Goal: Task Accomplishment & Management: Use online tool/utility

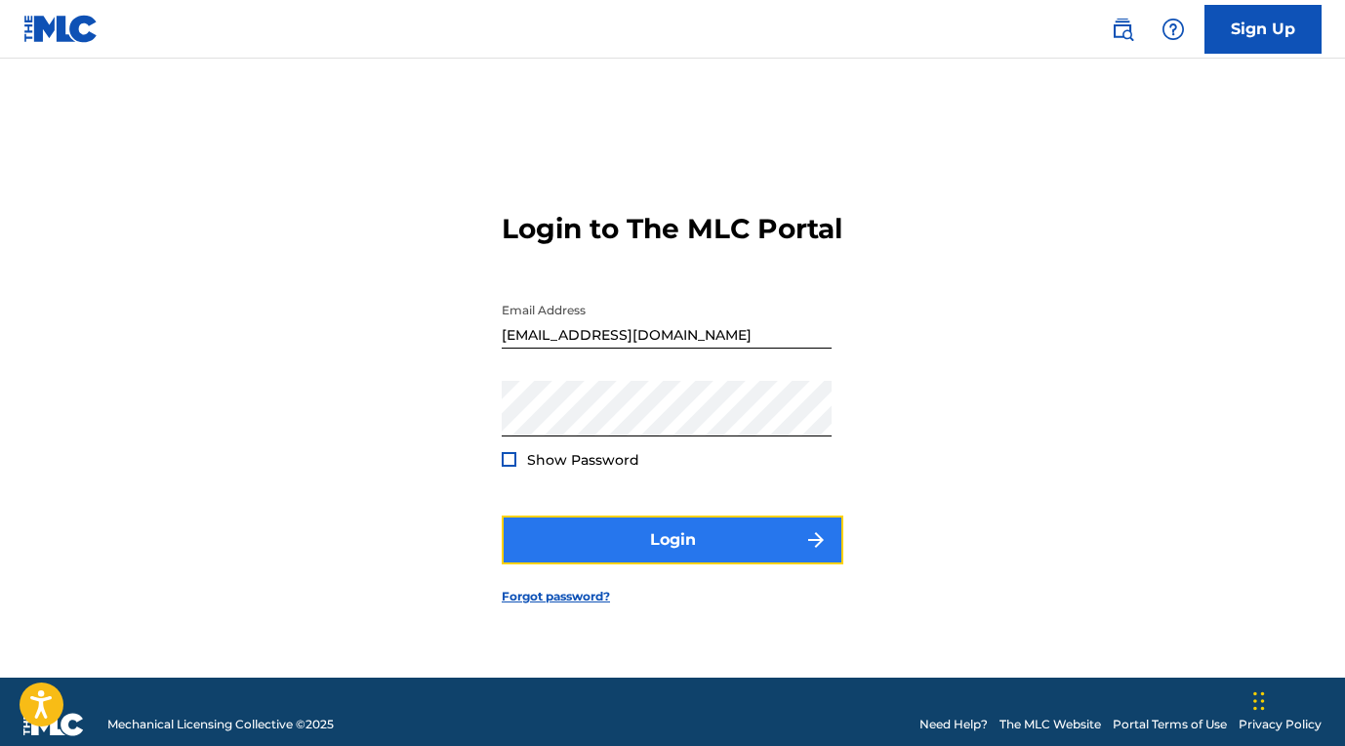
click at [745, 544] on button "Login" at bounding box center [673, 539] width 342 height 49
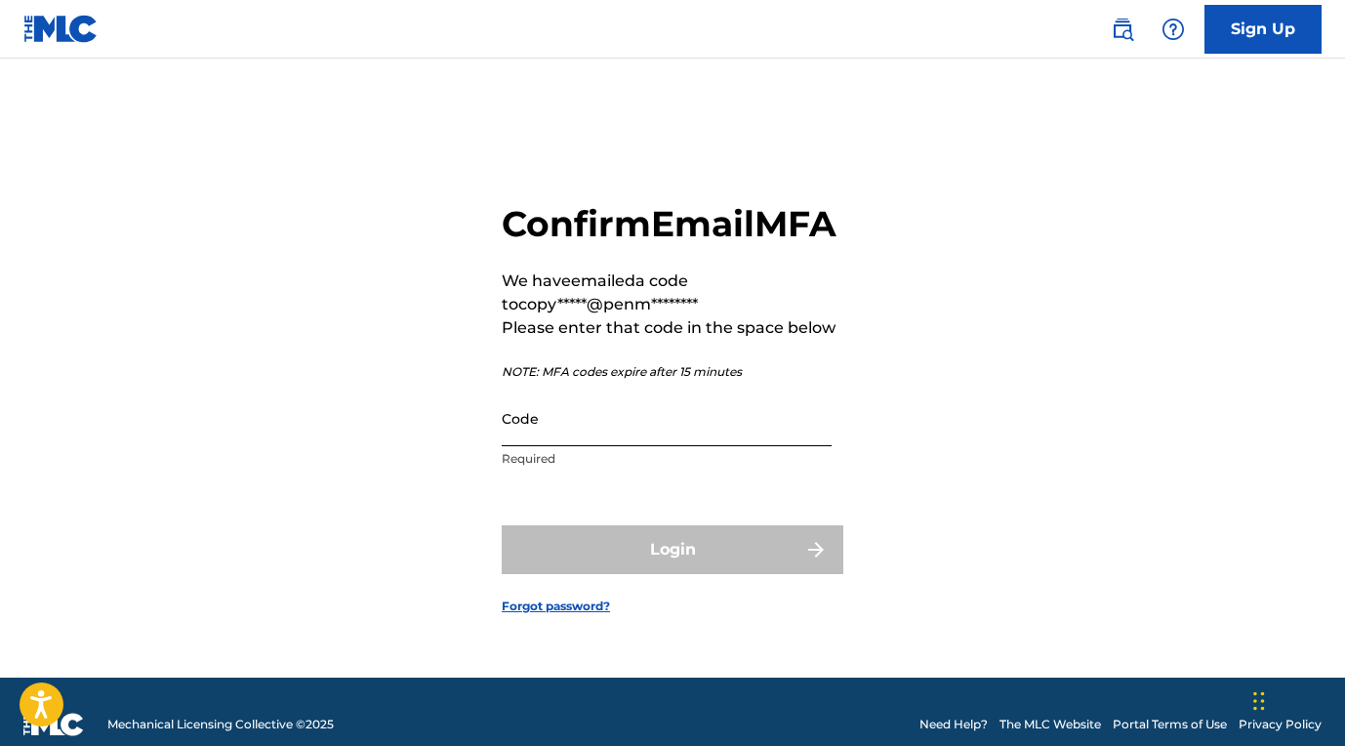
click at [689, 446] on input "Code" at bounding box center [667, 419] width 330 height 56
paste input "167345"
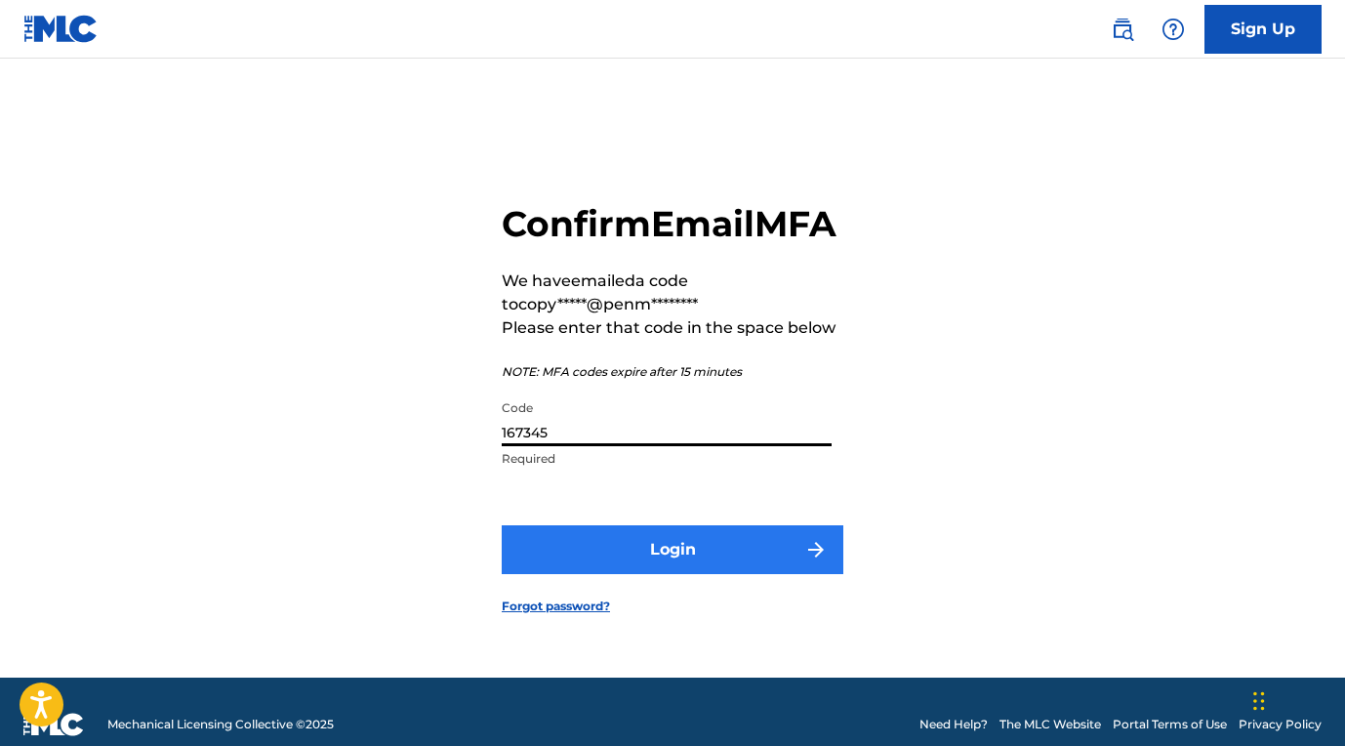
type input "167345"
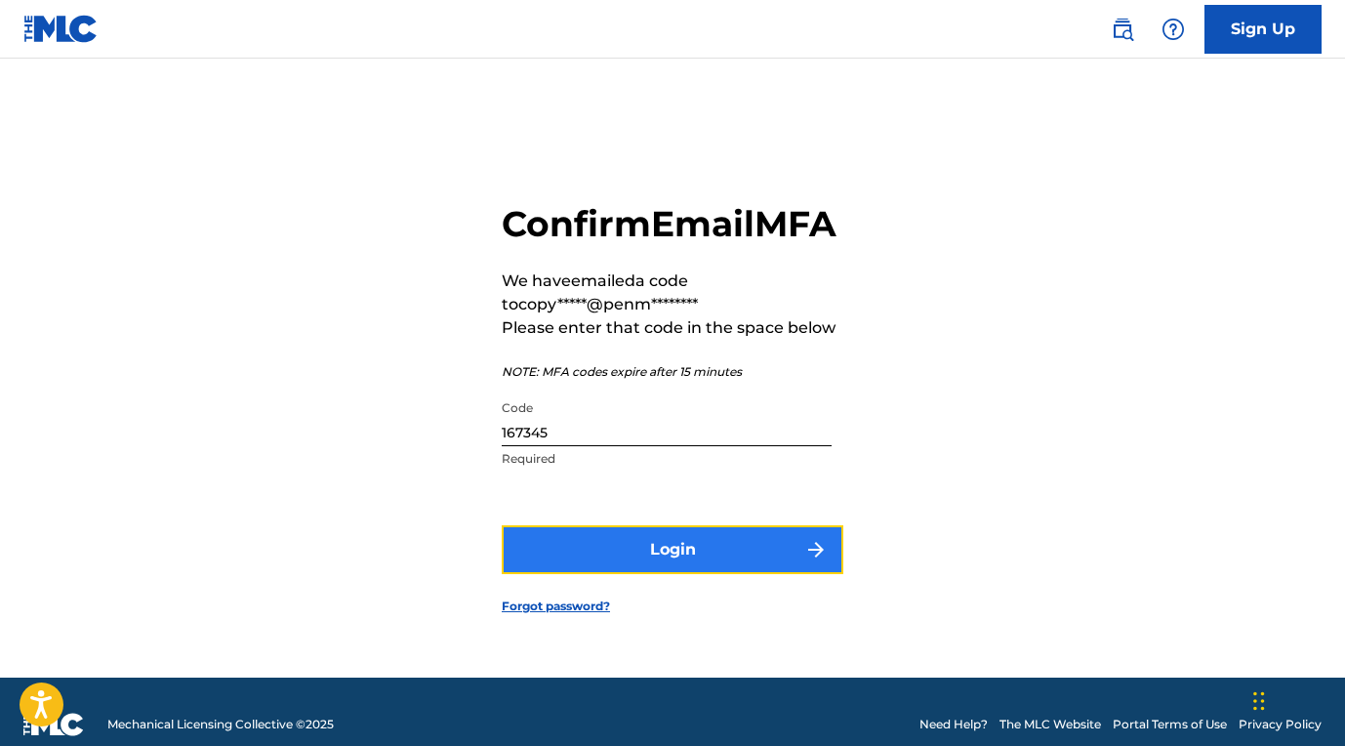
click at [728, 564] on button "Login" at bounding box center [673, 549] width 342 height 49
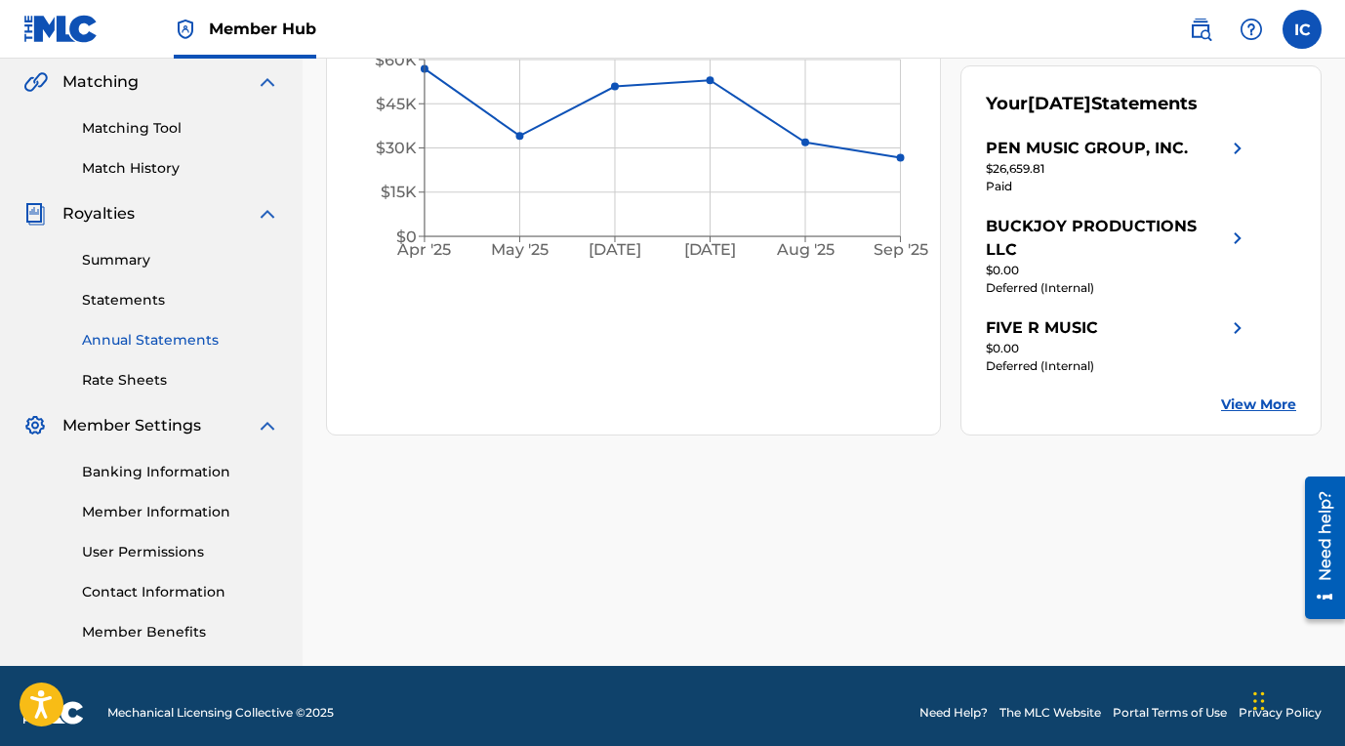
scroll to position [445, 0]
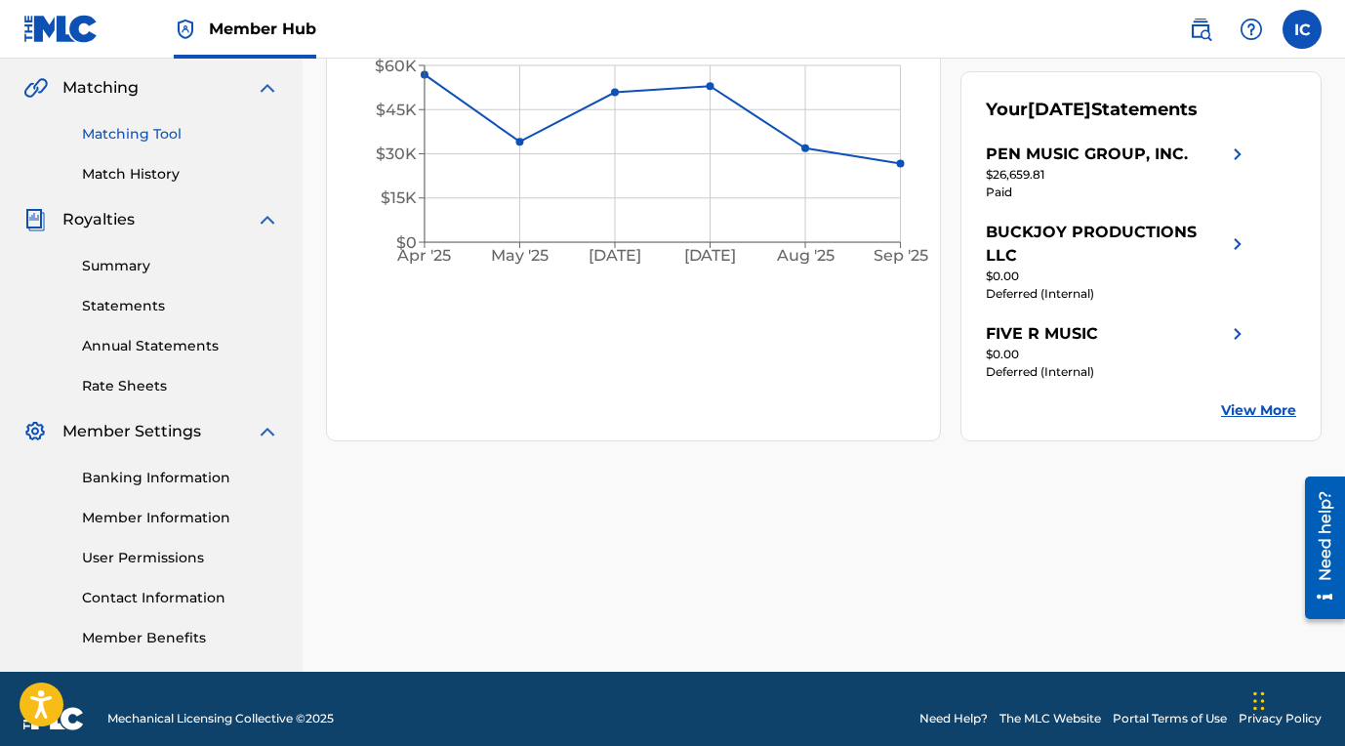
click at [163, 135] on link "Matching Tool" at bounding box center [180, 134] width 197 height 21
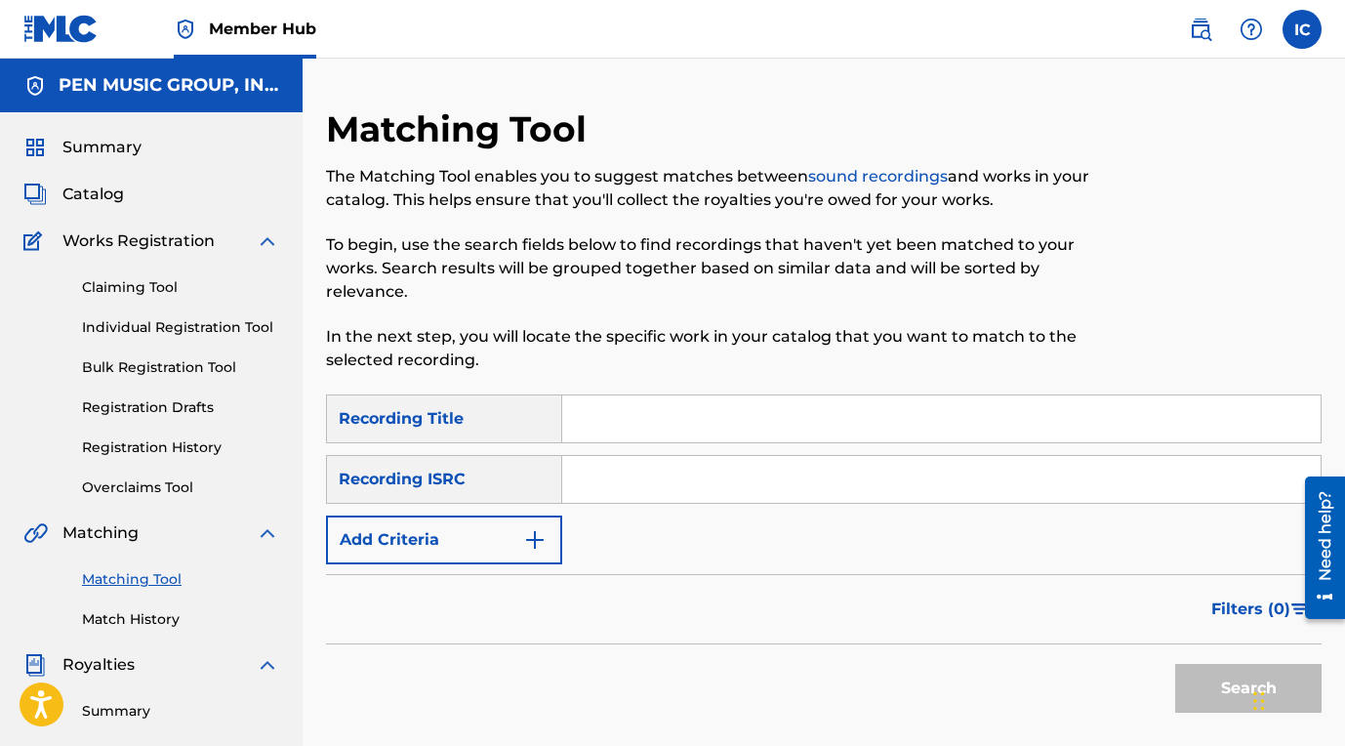
click at [641, 485] on input "Search Form" at bounding box center [941, 479] width 759 height 47
paste input "QM4TW2596745"
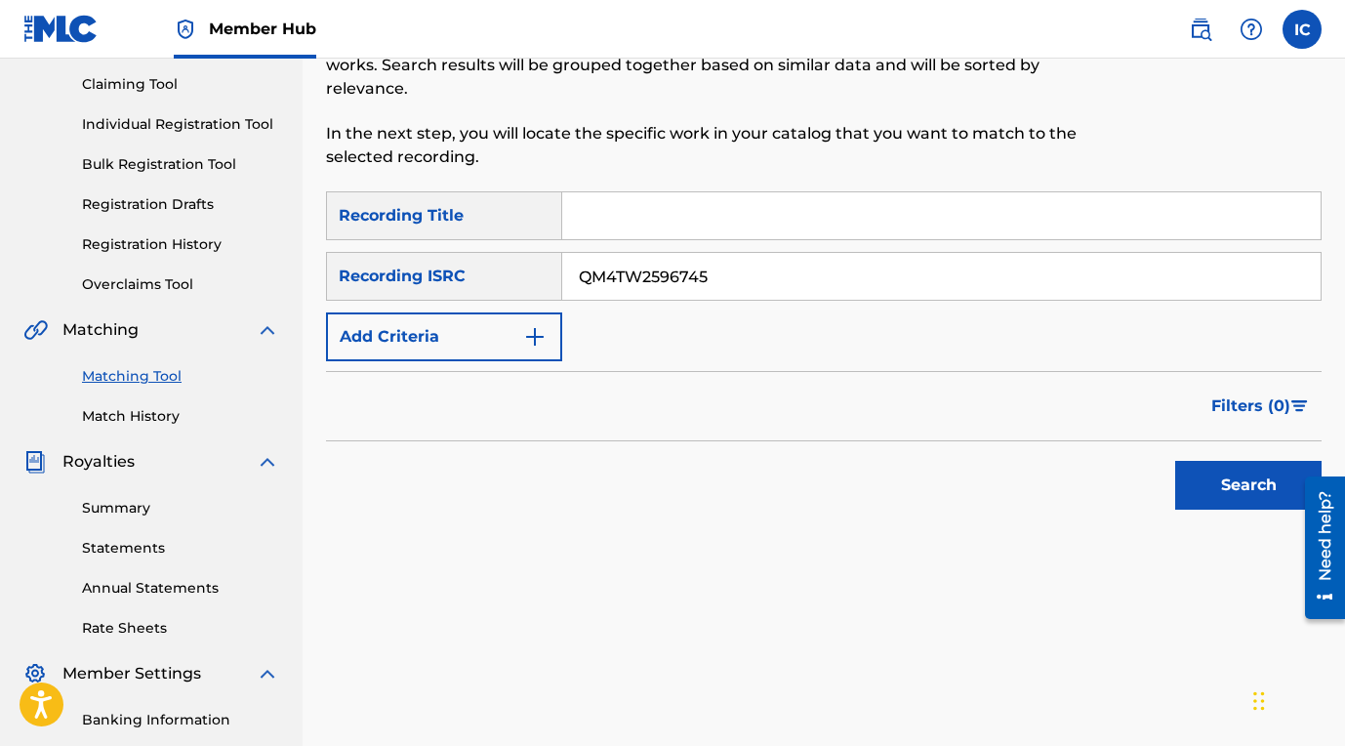
scroll to position [226, 0]
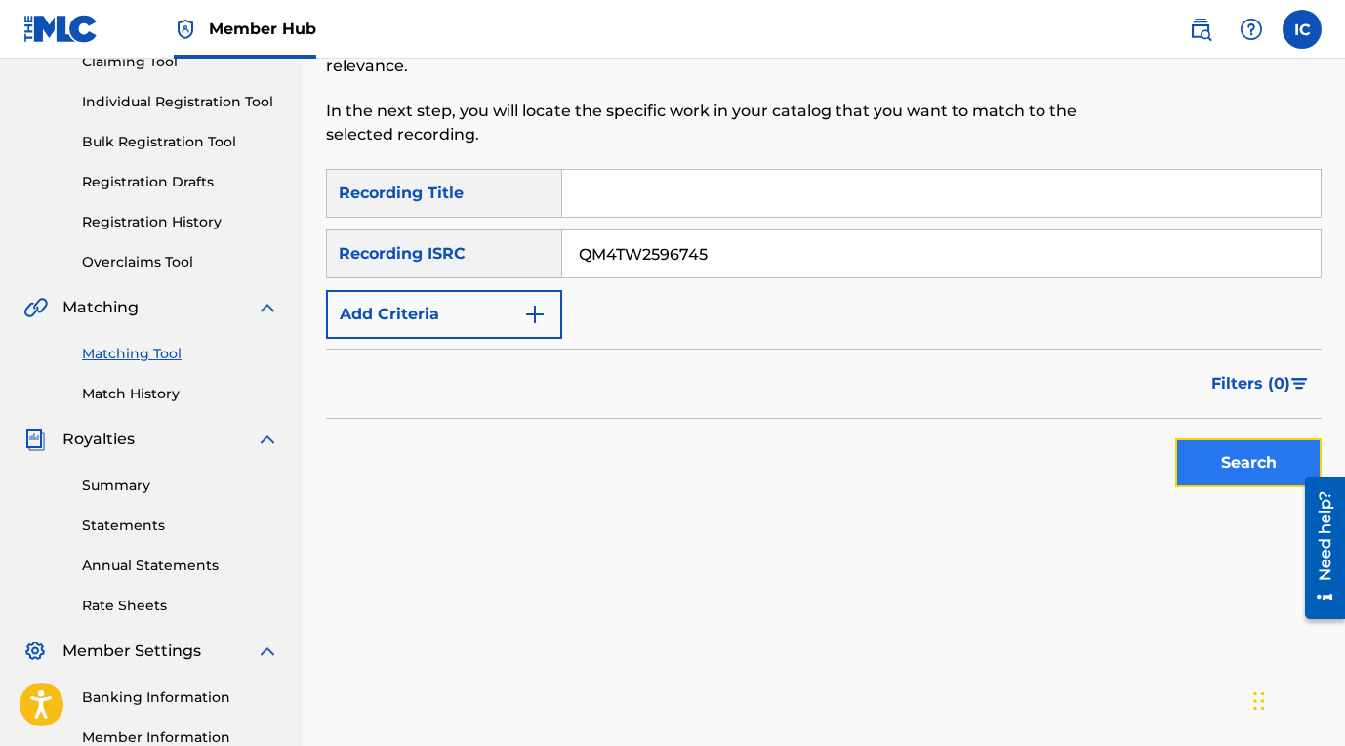
click at [1210, 473] on button "Search" at bounding box center [1248, 462] width 146 height 49
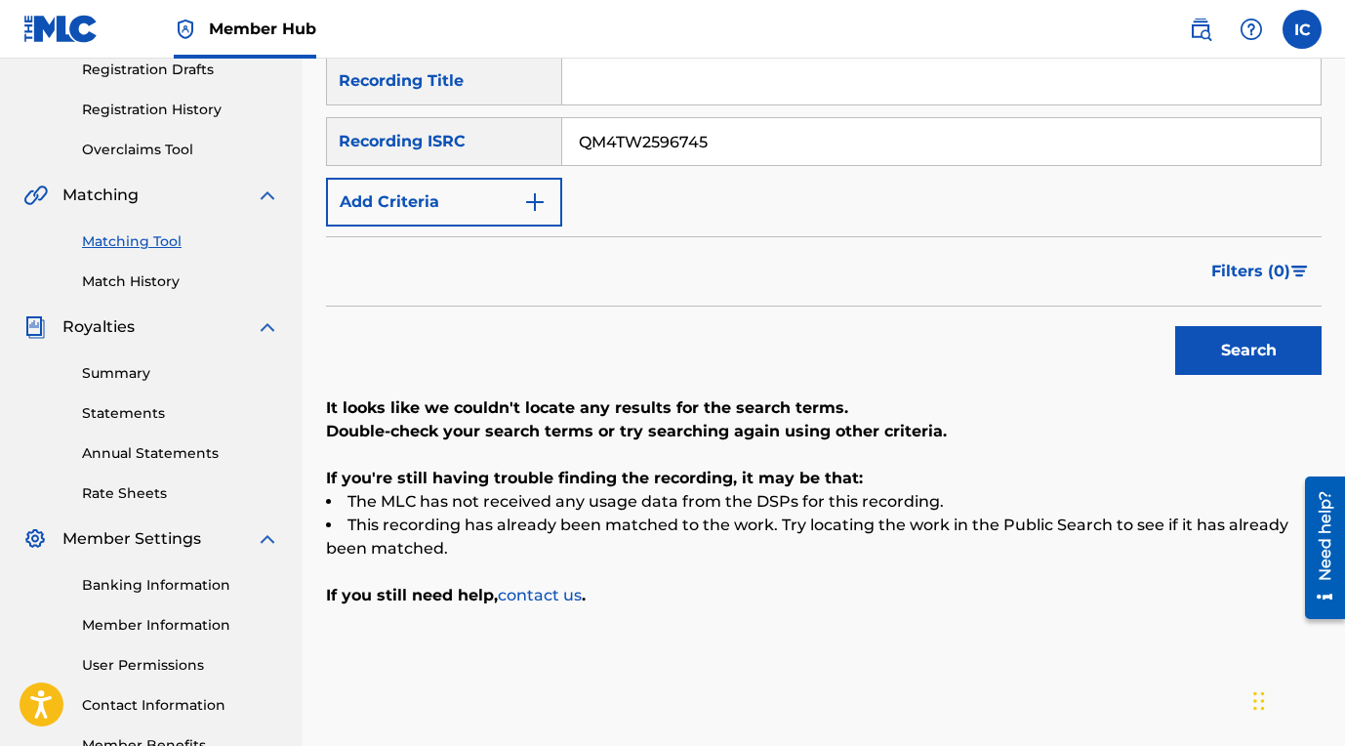
scroll to position [180, 0]
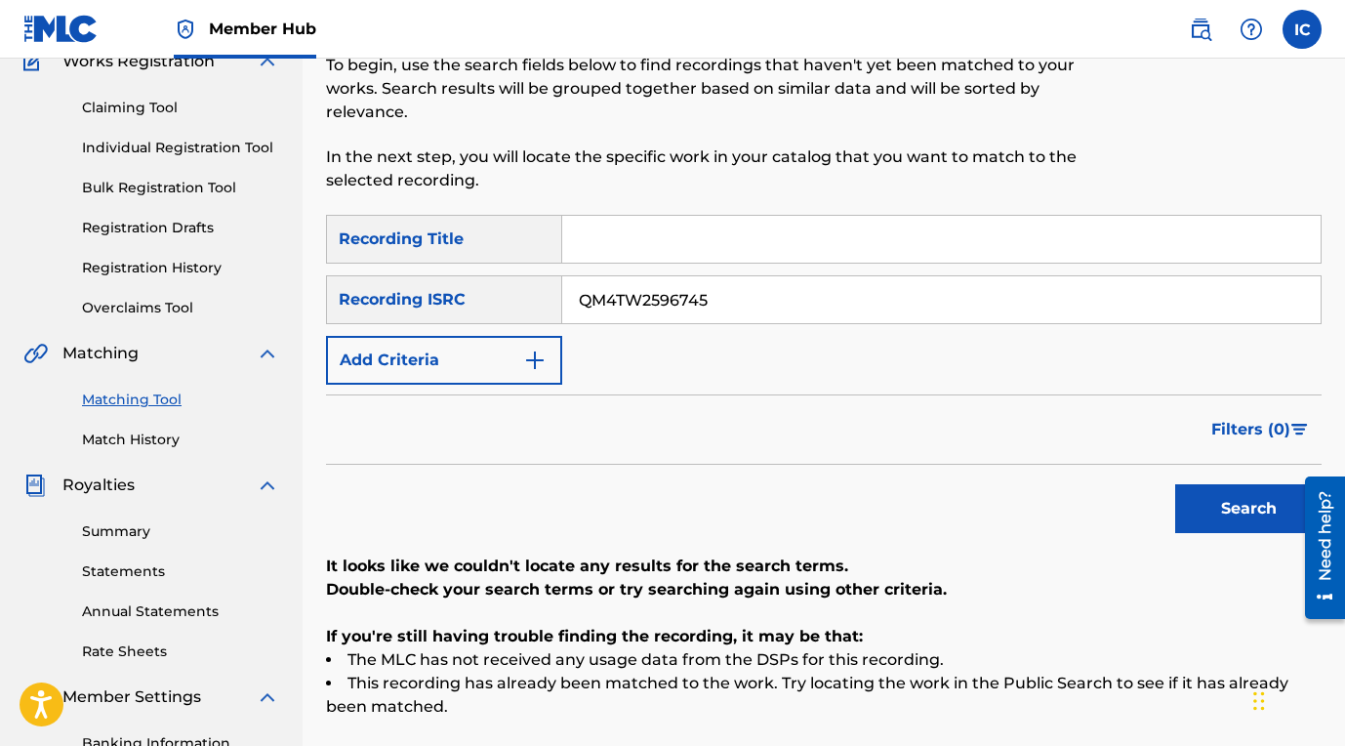
drag, startPoint x: 715, startPoint y: 296, endPoint x: 549, endPoint y: 306, distance: 166.3
click at [562, 306] on input "QM4TW2596745" at bounding box center [941, 299] width 759 height 47
paste input "6P42346011"
type input "QM6P42346011"
click at [1218, 506] on button "Search" at bounding box center [1248, 508] width 146 height 49
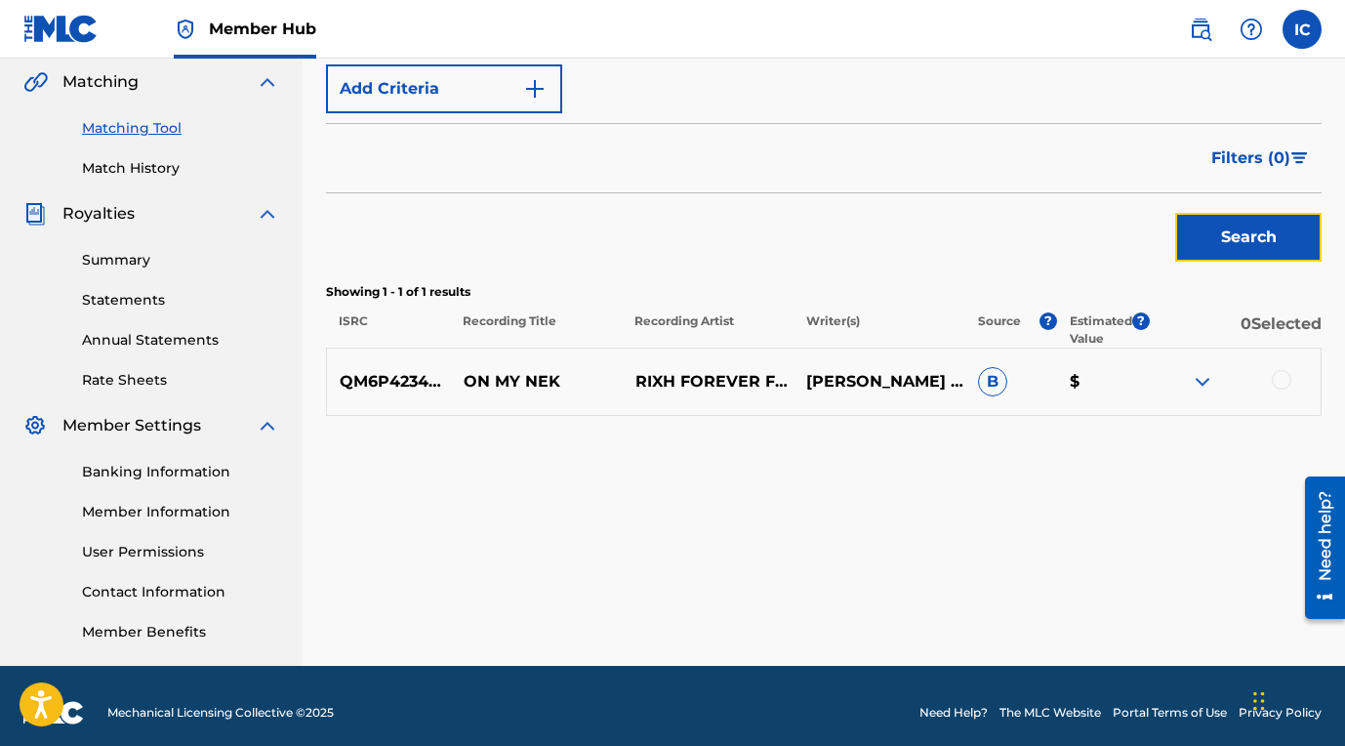
scroll to position [465, 0]
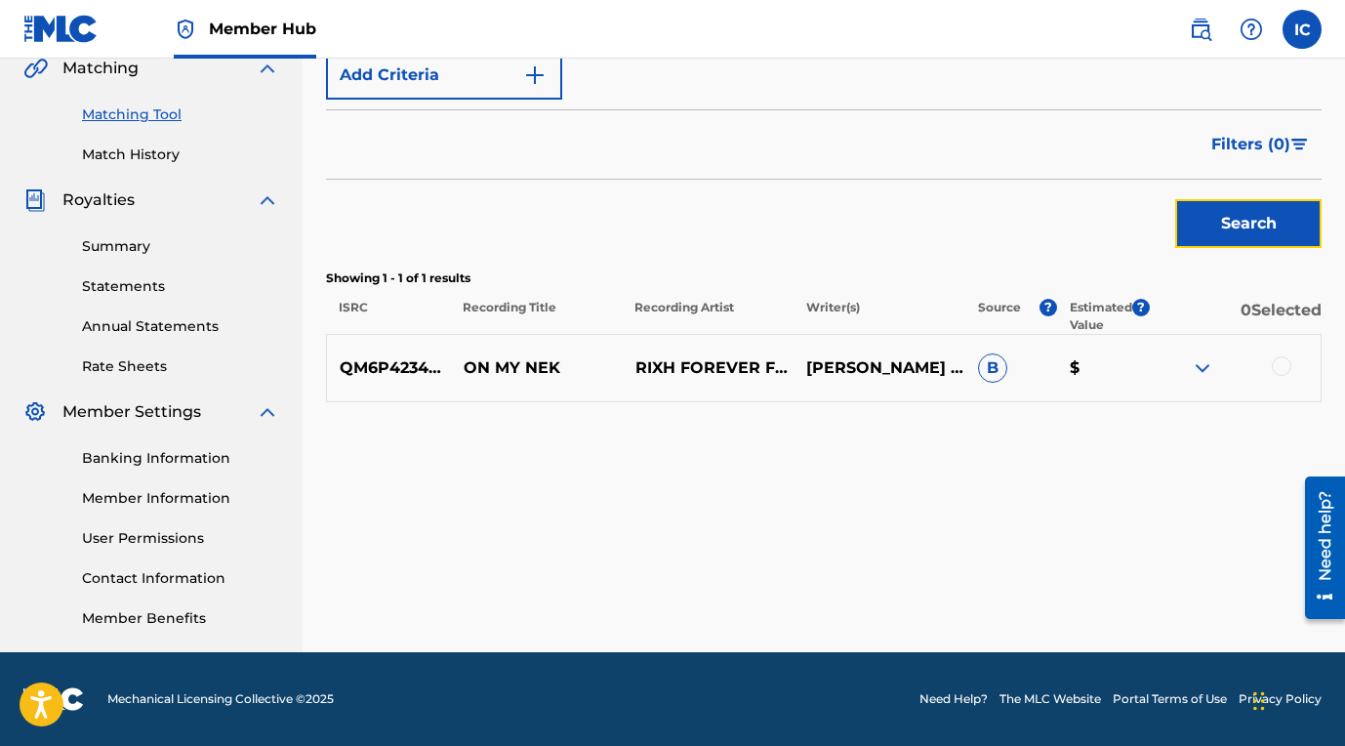
click at [1289, 373] on div at bounding box center [1282, 366] width 20 height 20
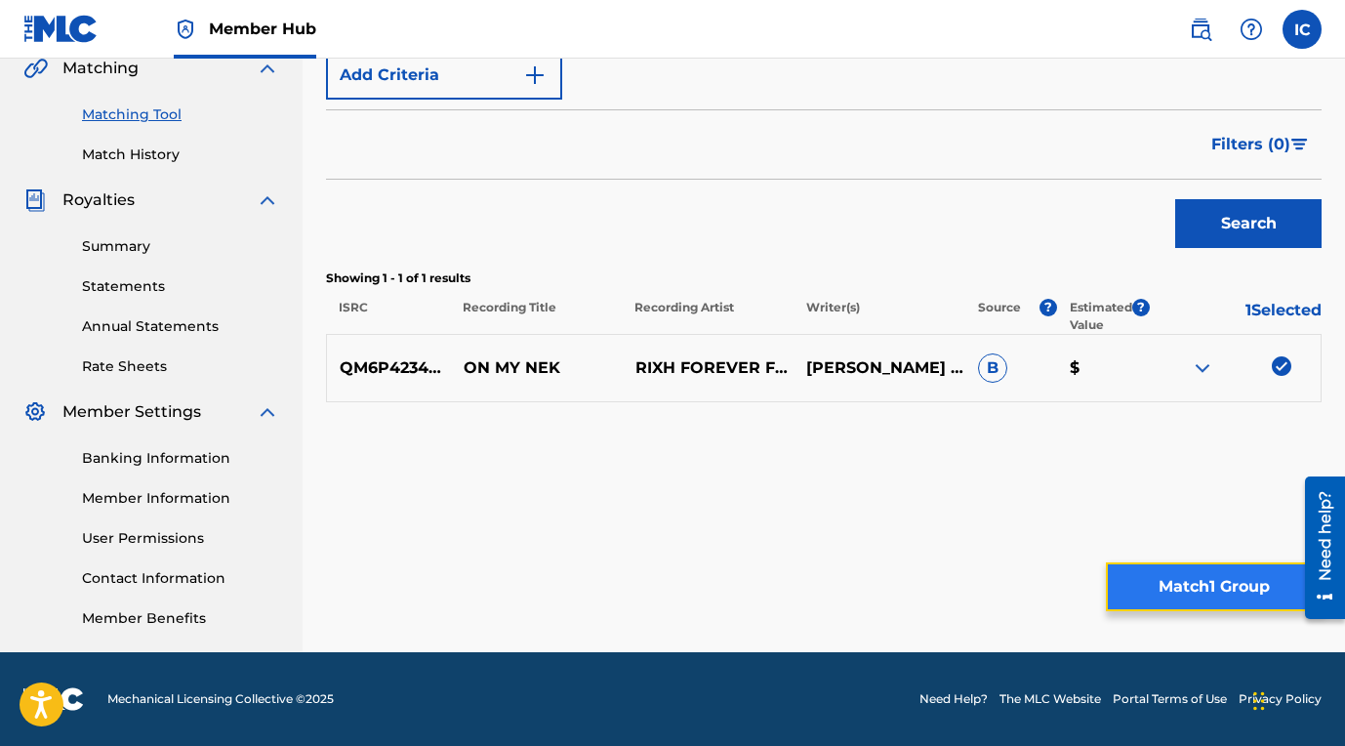
click at [1210, 579] on button "Match 1 Group" at bounding box center [1214, 586] width 216 height 49
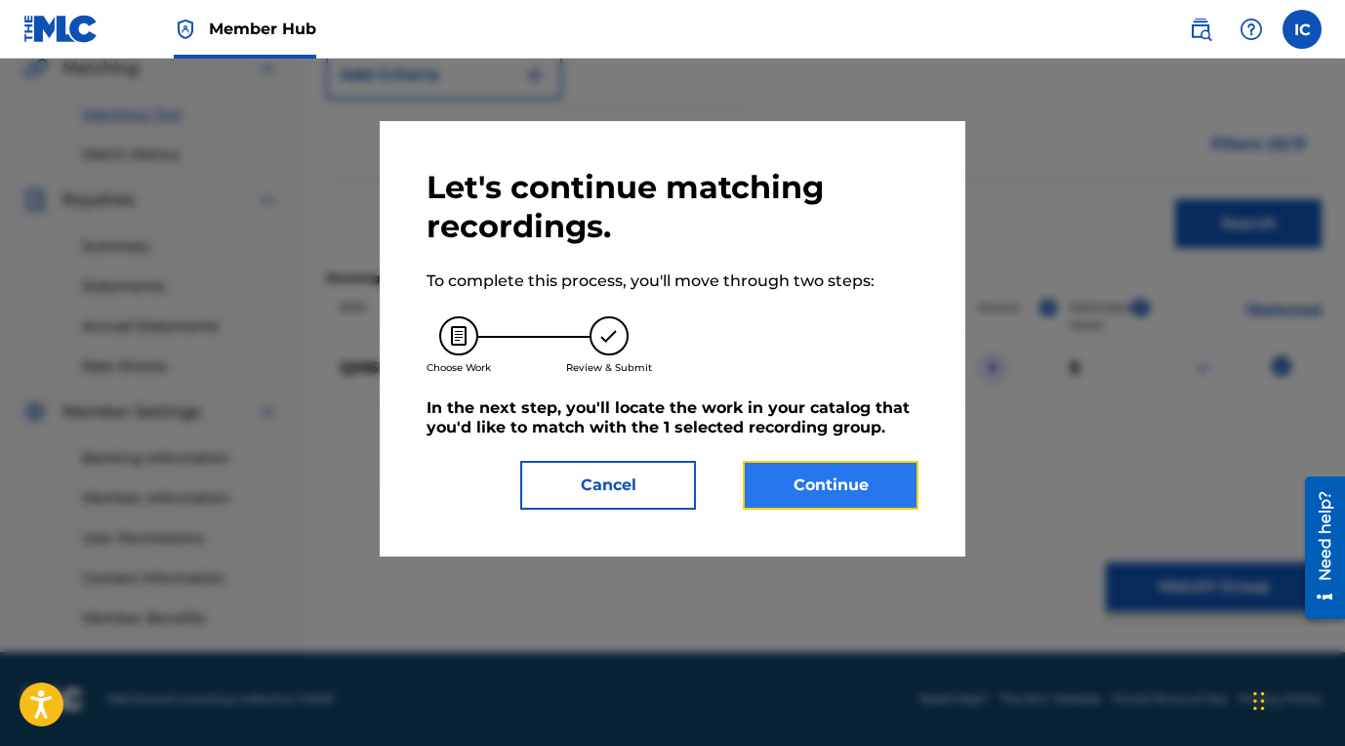
click at [855, 492] on button "Continue" at bounding box center [831, 485] width 176 height 49
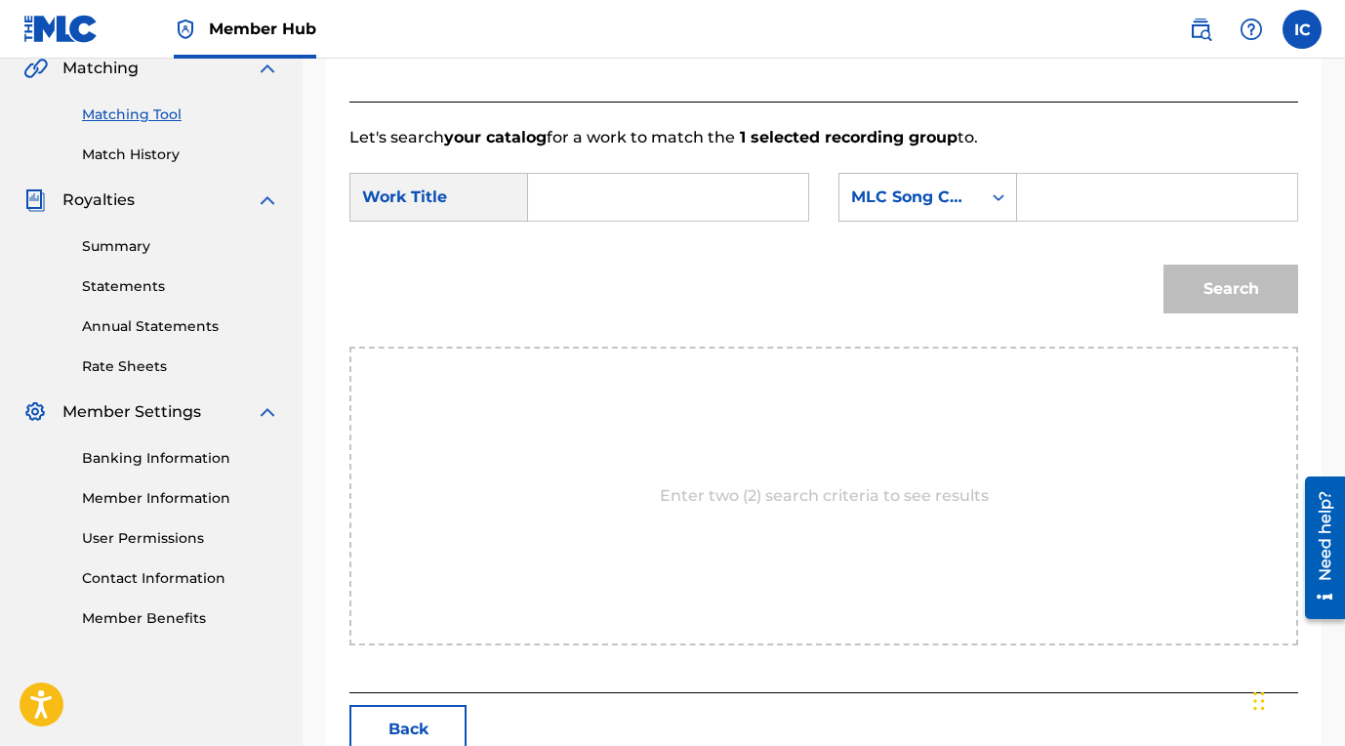
click at [720, 205] on input "Search Form" at bounding box center [668, 197] width 247 height 47
type input "on my nek"
click at [580, 255] on strong "my" at bounding box center [574, 264] width 26 height 19
click at [993, 199] on icon "Search Form" at bounding box center [999, 197] width 20 height 20
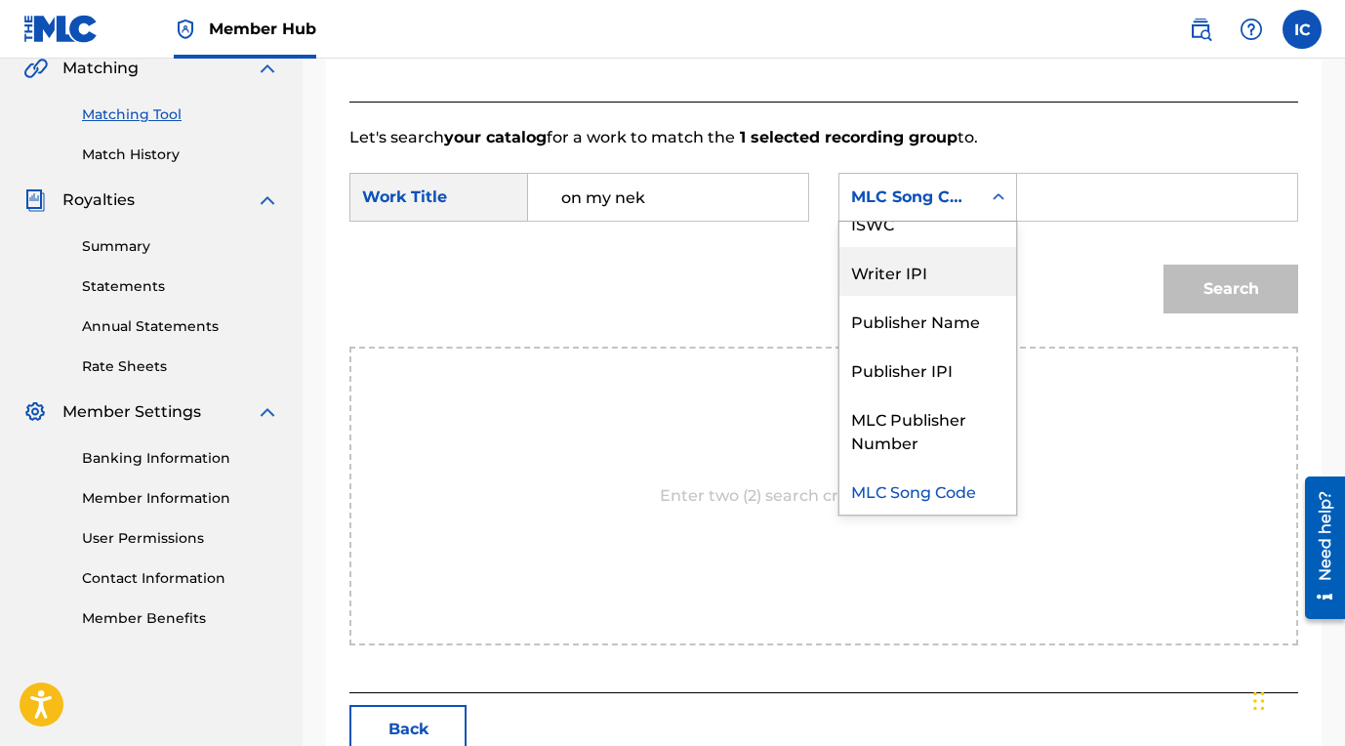
scroll to position [0, 0]
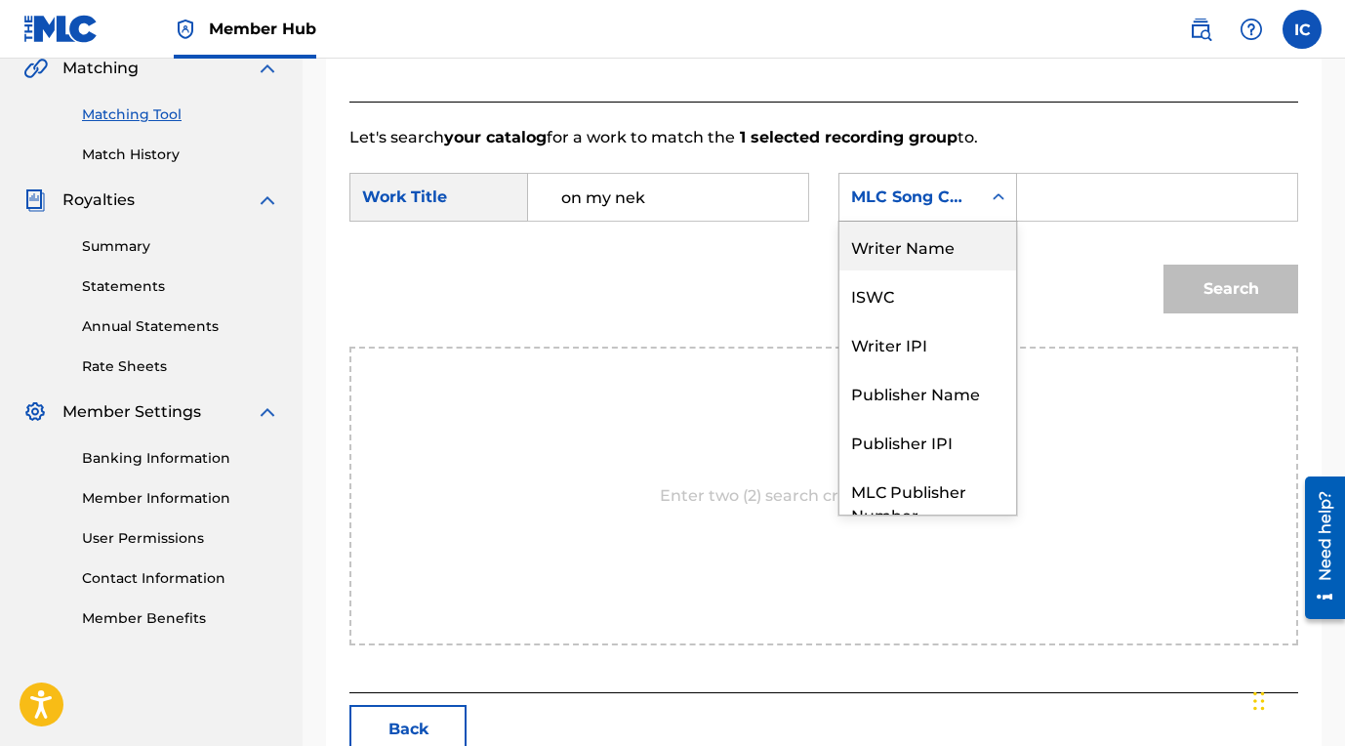
click at [949, 255] on div "Writer Name" at bounding box center [928, 246] width 177 height 49
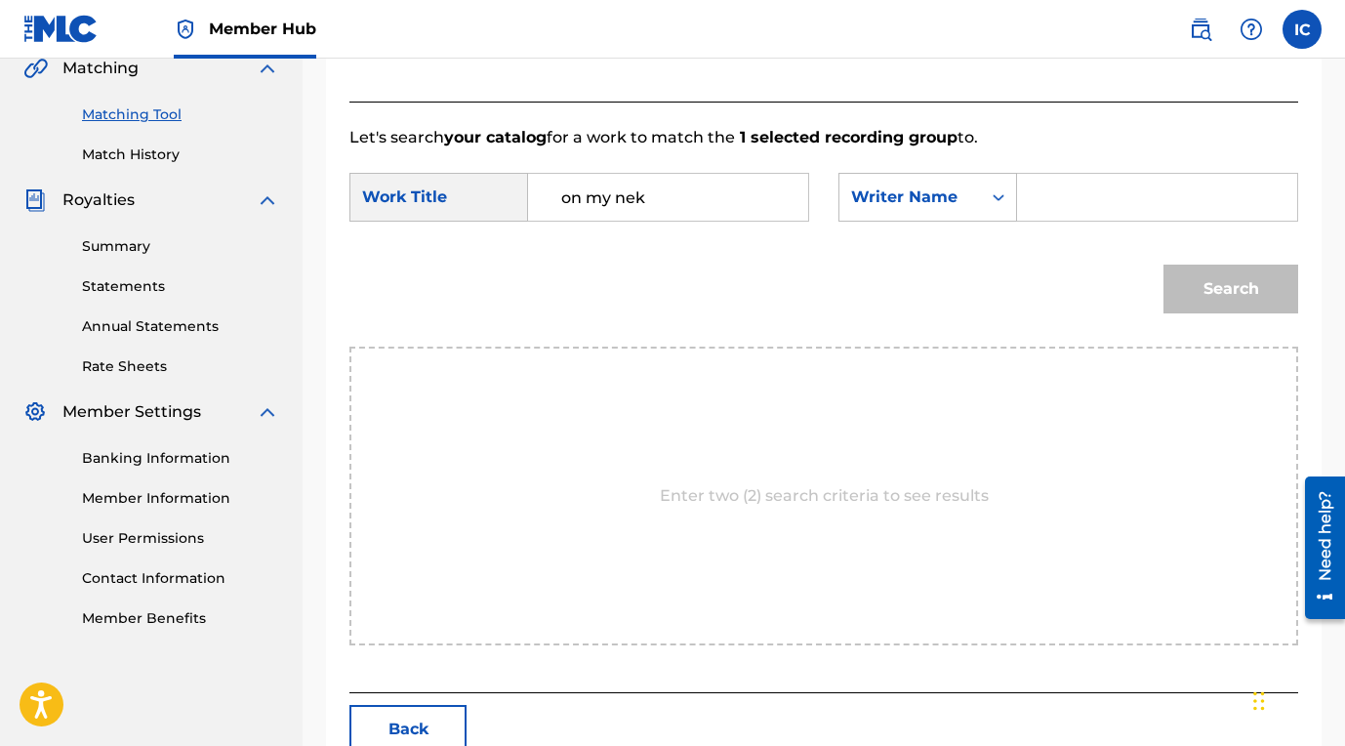
click at [1056, 196] on input "Search Form" at bounding box center [1157, 197] width 247 height 47
type input "[PERSON_NAME]"
click at [1195, 280] on button "Search" at bounding box center [1231, 289] width 135 height 49
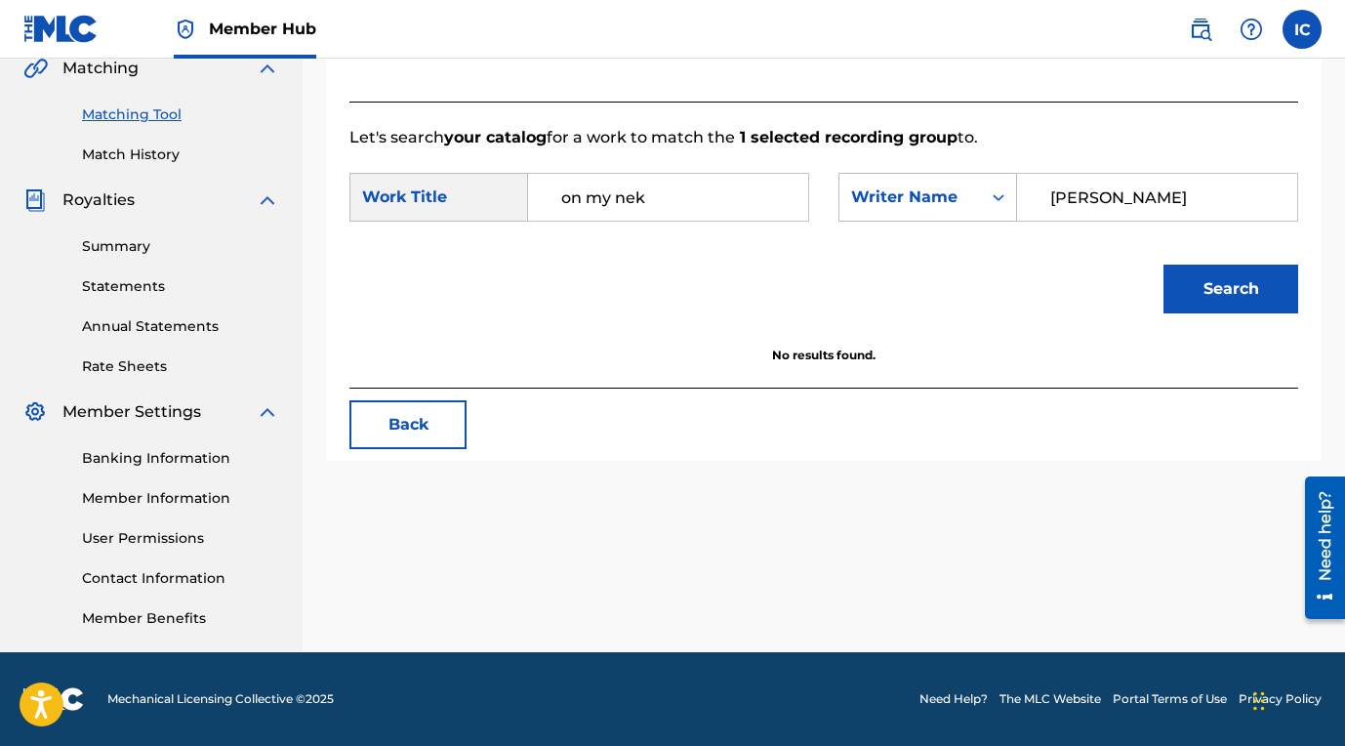
click at [560, 201] on input "on my nek" at bounding box center [668, 197] width 247 height 47
click at [981, 191] on div "Search Form" at bounding box center [998, 197] width 35 height 35
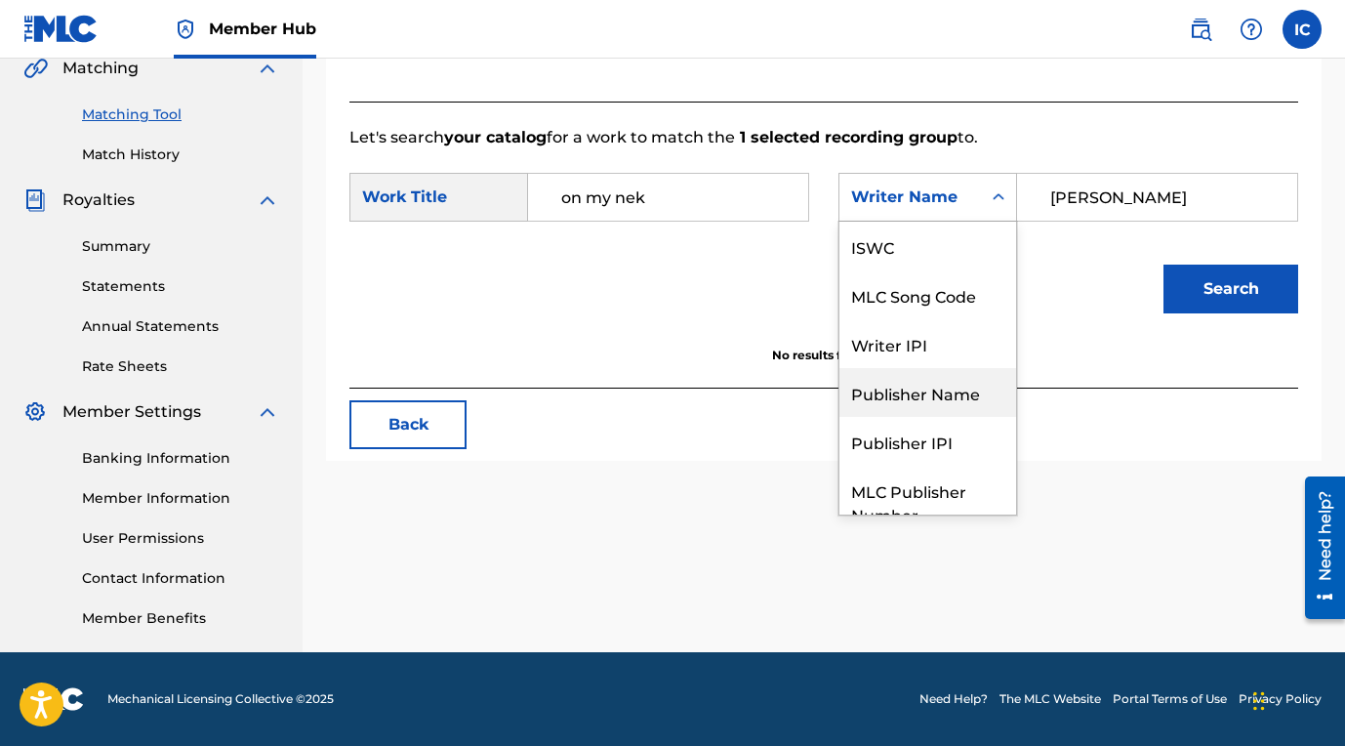
click at [929, 391] on div "Publisher Name" at bounding box center [928, 392] width 177 height 49
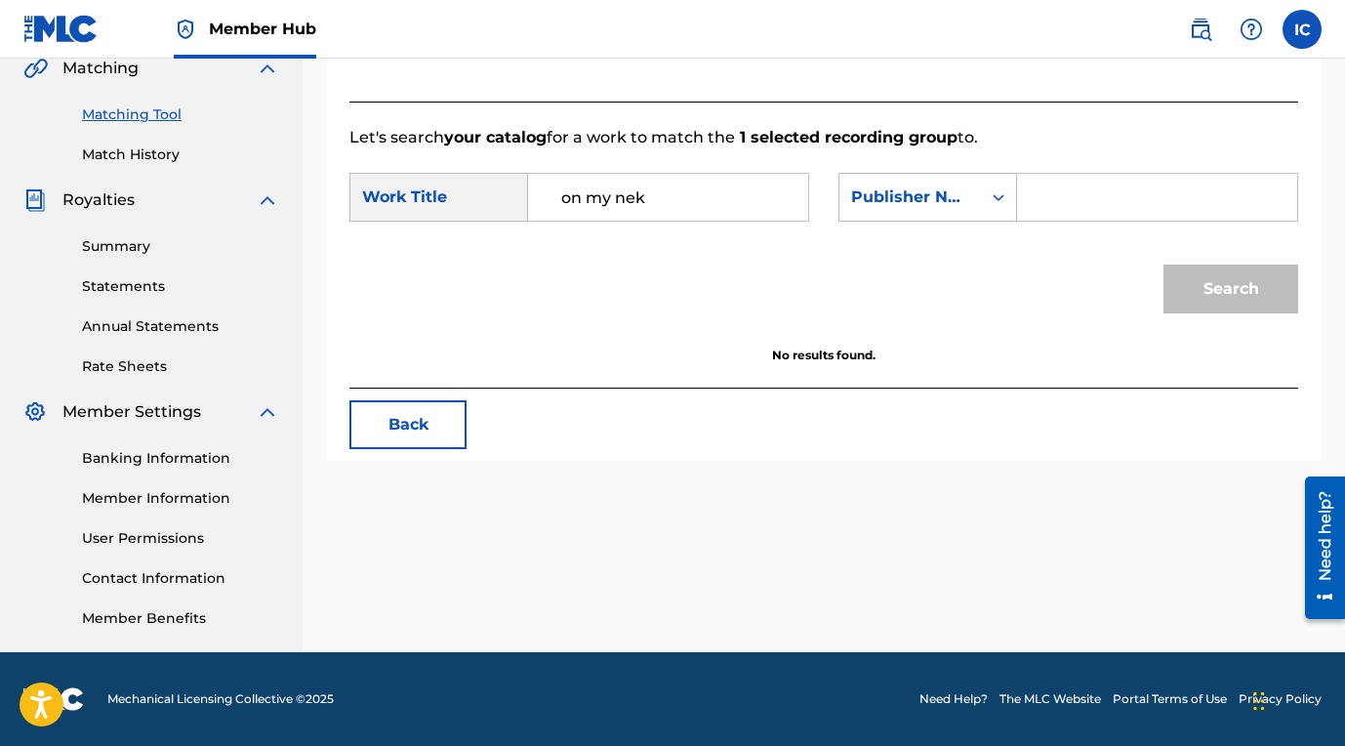
click at [1152, 193] on input "Search Form" at bounding box center [1157, 197] width 247 height 47
type input "Bella The Bulldog"
click at [1253, 296] on button "Search" at bounding box center [1231, 289] width 135 height 49
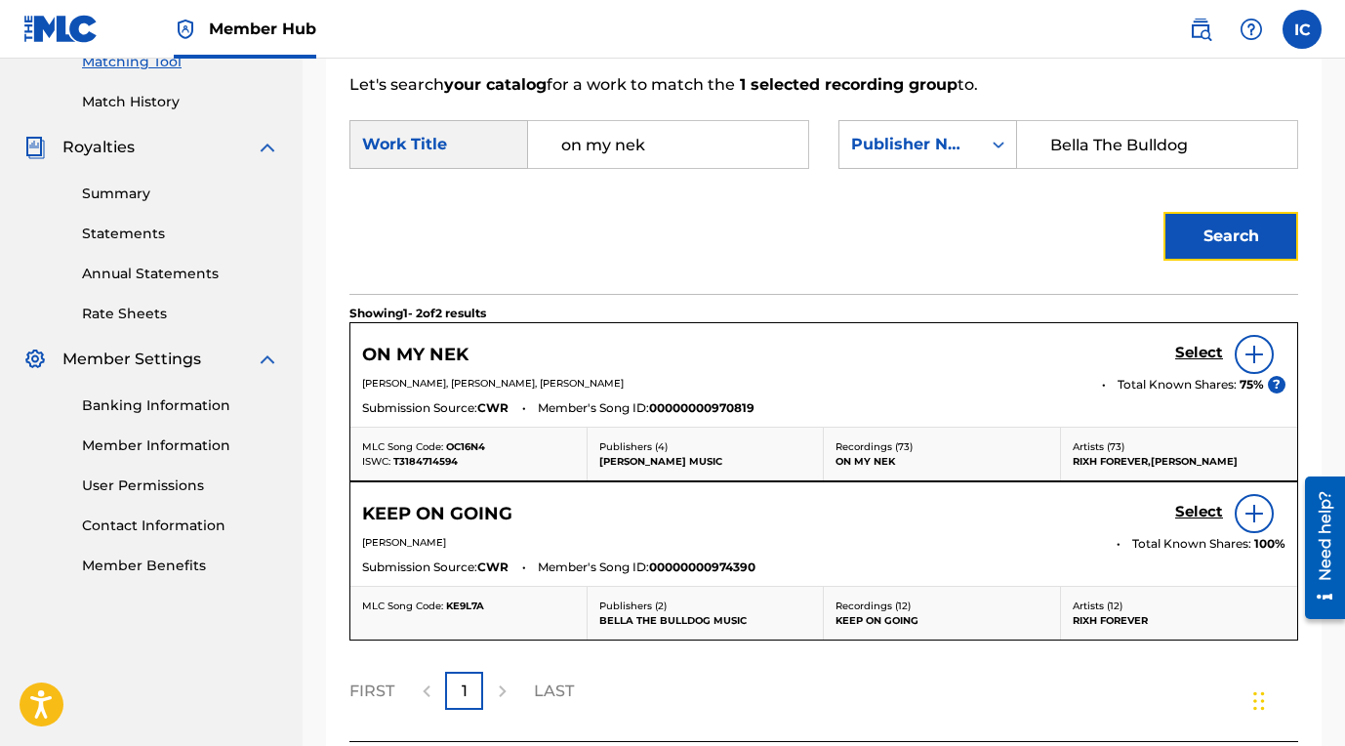
scroll to position [520, 0]
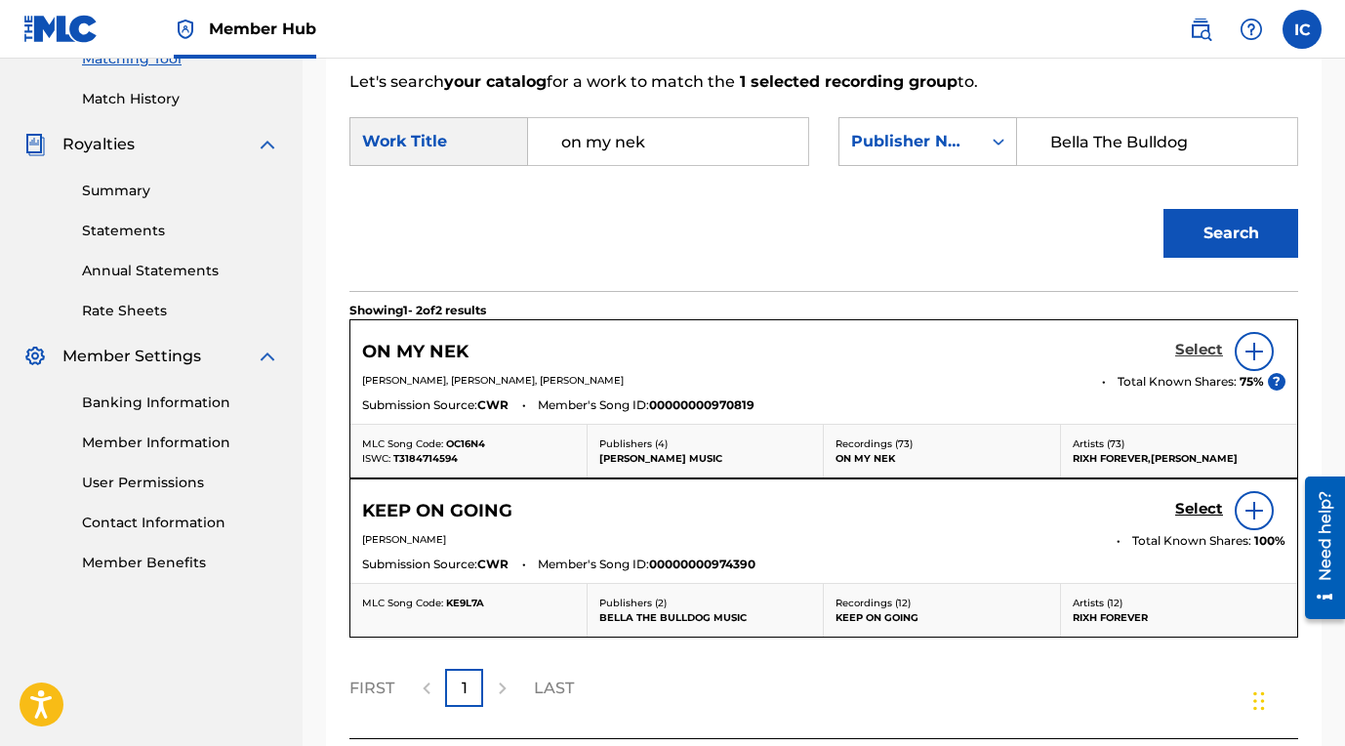
click at [1194, 356] on h5 "Select" at bounding box center [1199, 350] width 48 height 19
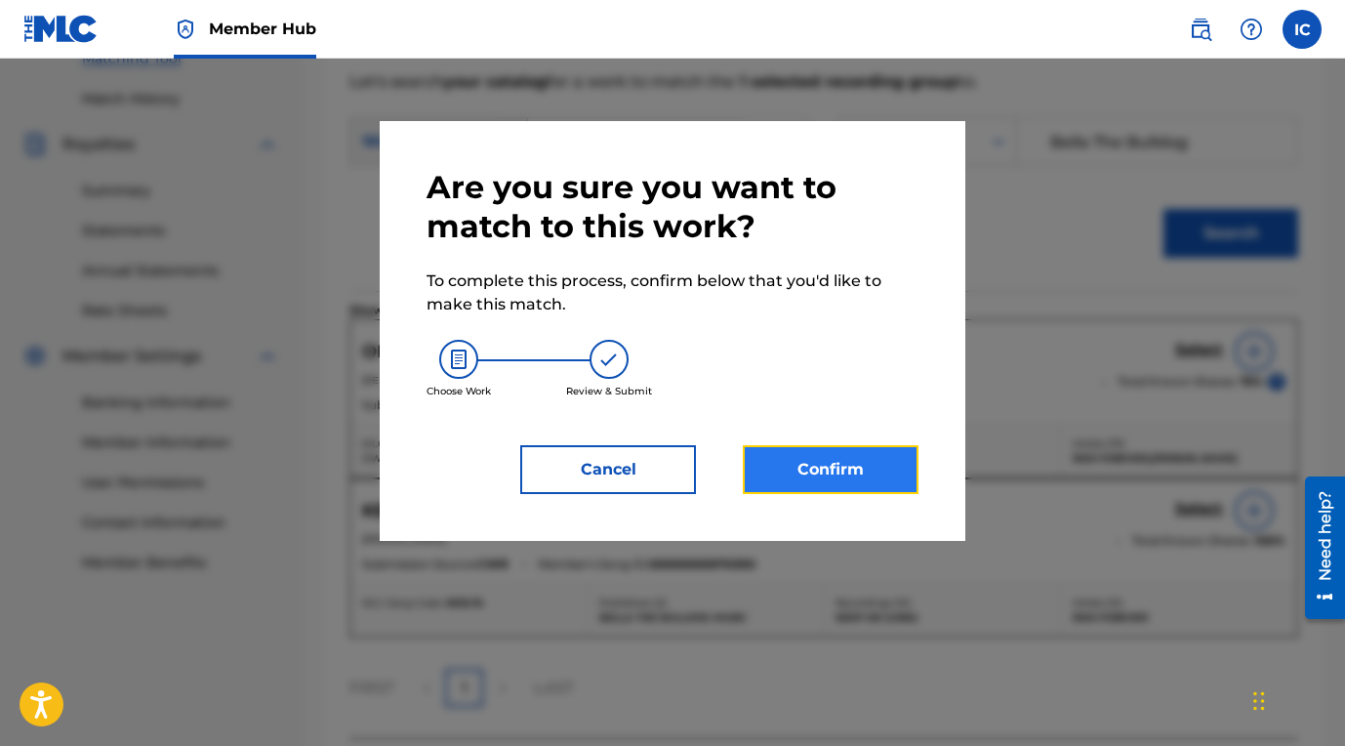
click at [883, 469] on button "Confirm" at bounding box center [831, 469] width 176 height 49
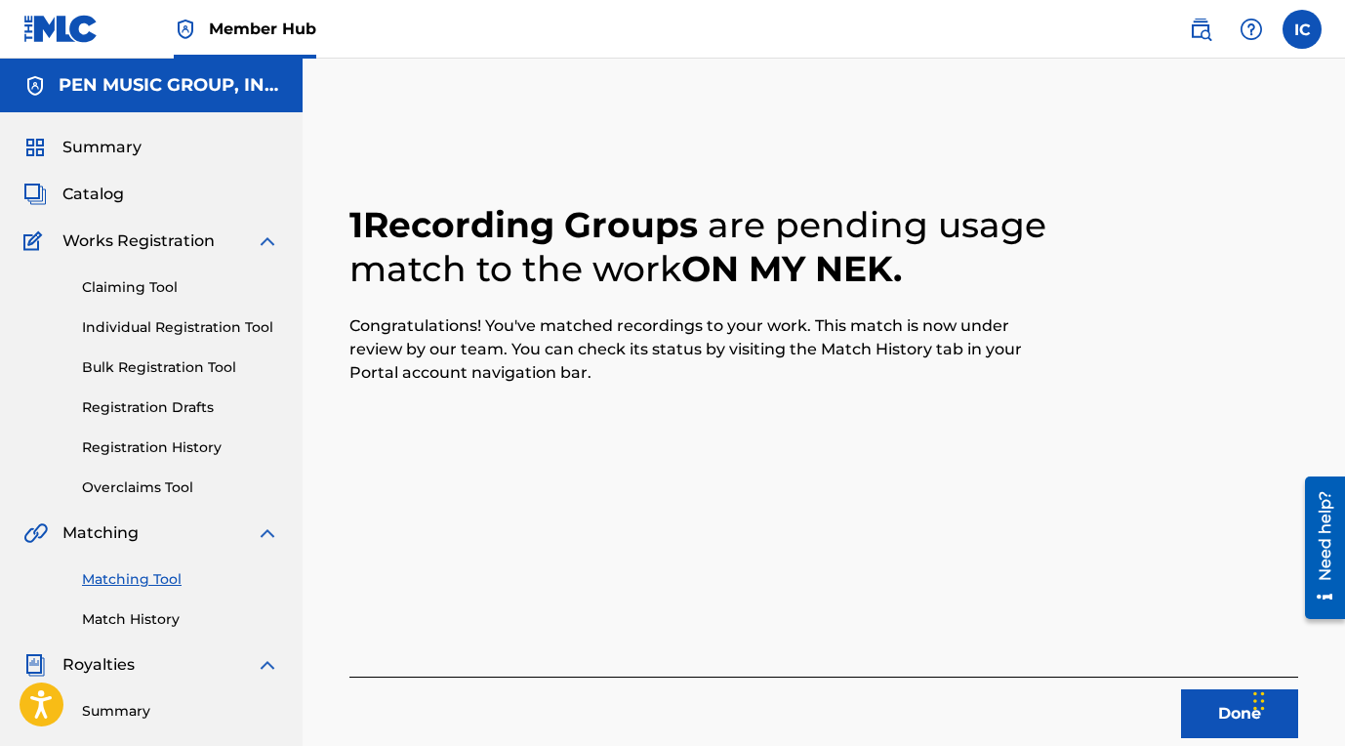
scroll to position [55, 0]
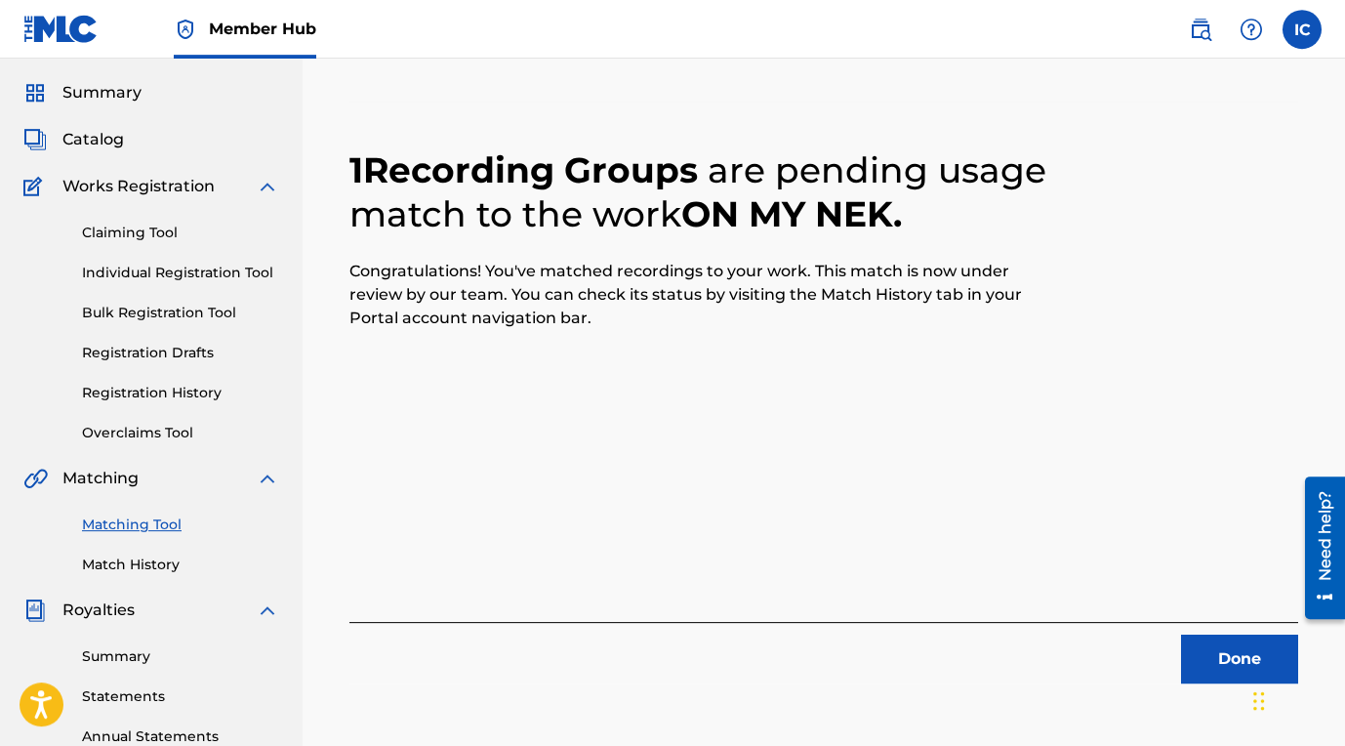
click at [164, 528] on link "Matching Tool" at bounding box center [180, 524] width 197 height 21
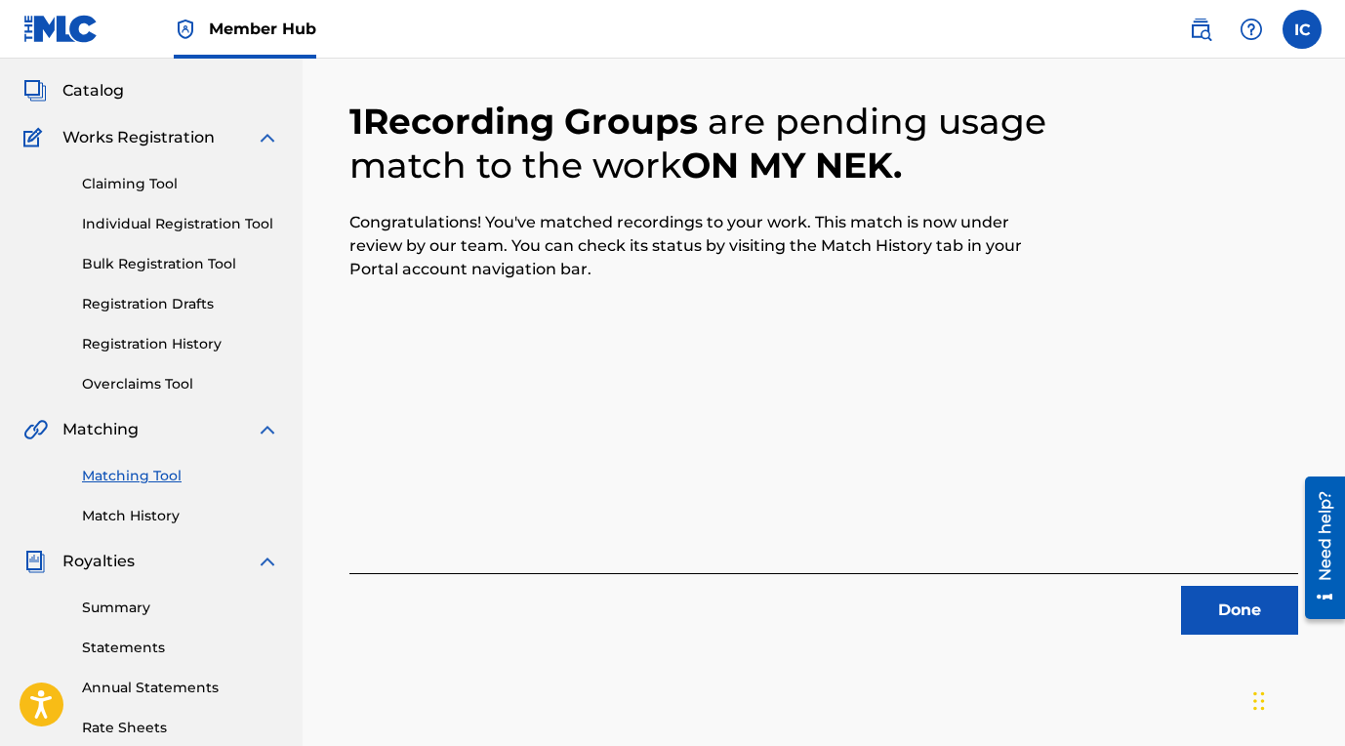
scroll to position [259, 0]
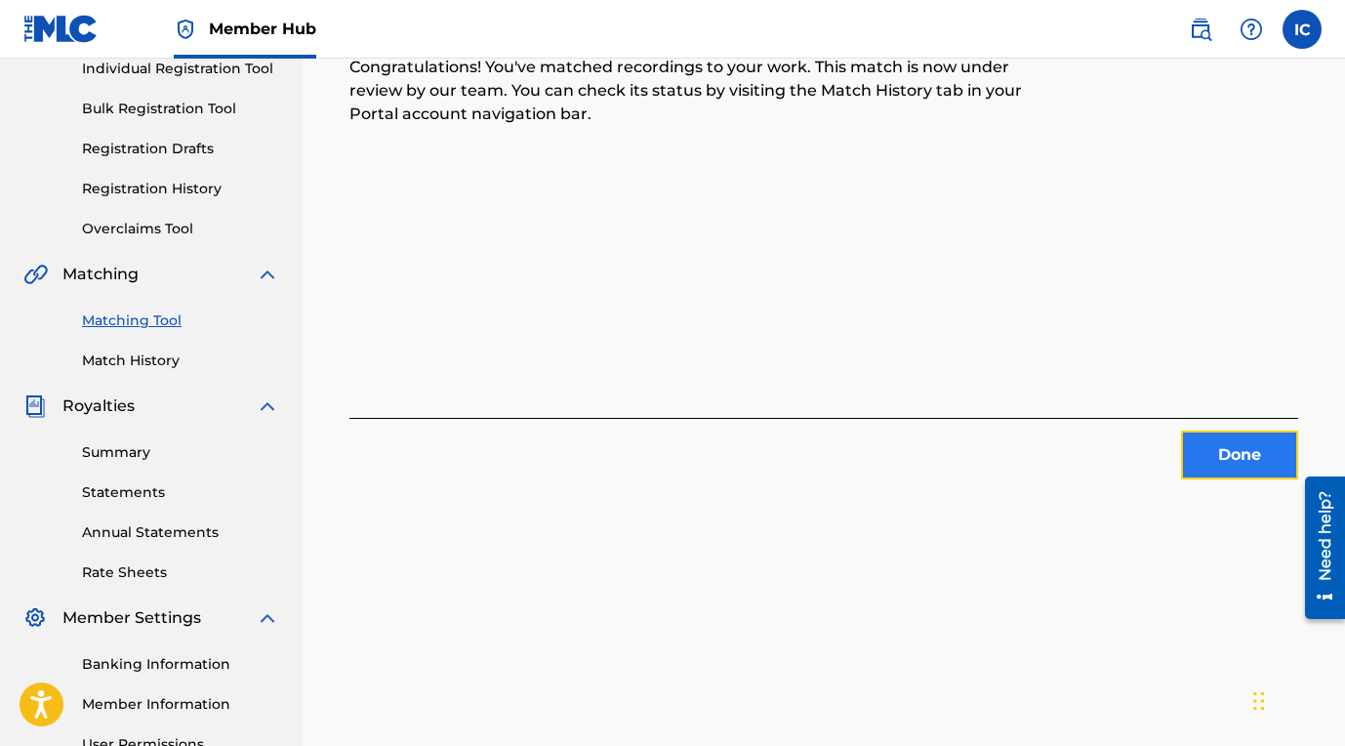
click at [1223, 460] on button "Done" at bounding box center [1239, 455] width 117 height 49
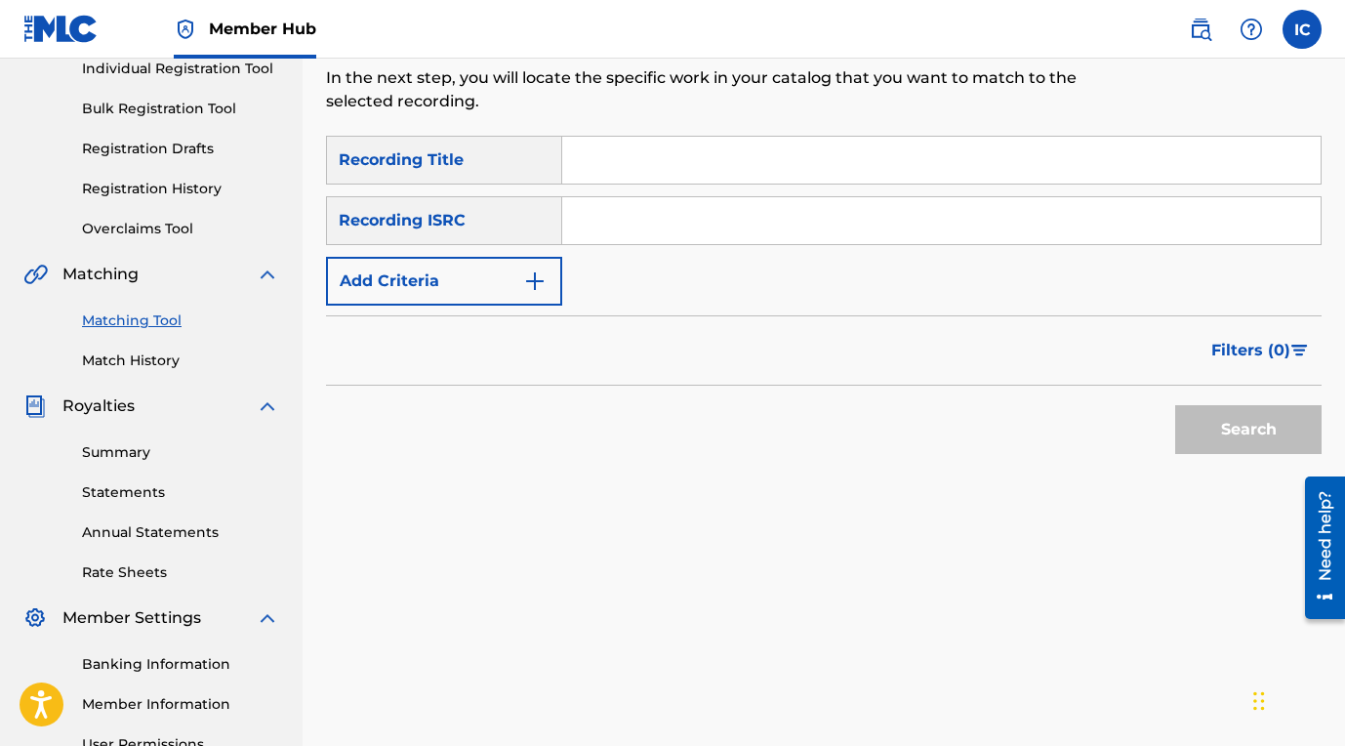
click at [832, 222] on input "Search Form" at bounding box center [941, 220] width 759 height 47
paste input "QM4TX2385294"
type input "QM4TX2385294"
click at [1219, 434] on button "Search" at bounding box center [1248, 429] width 146 height 49
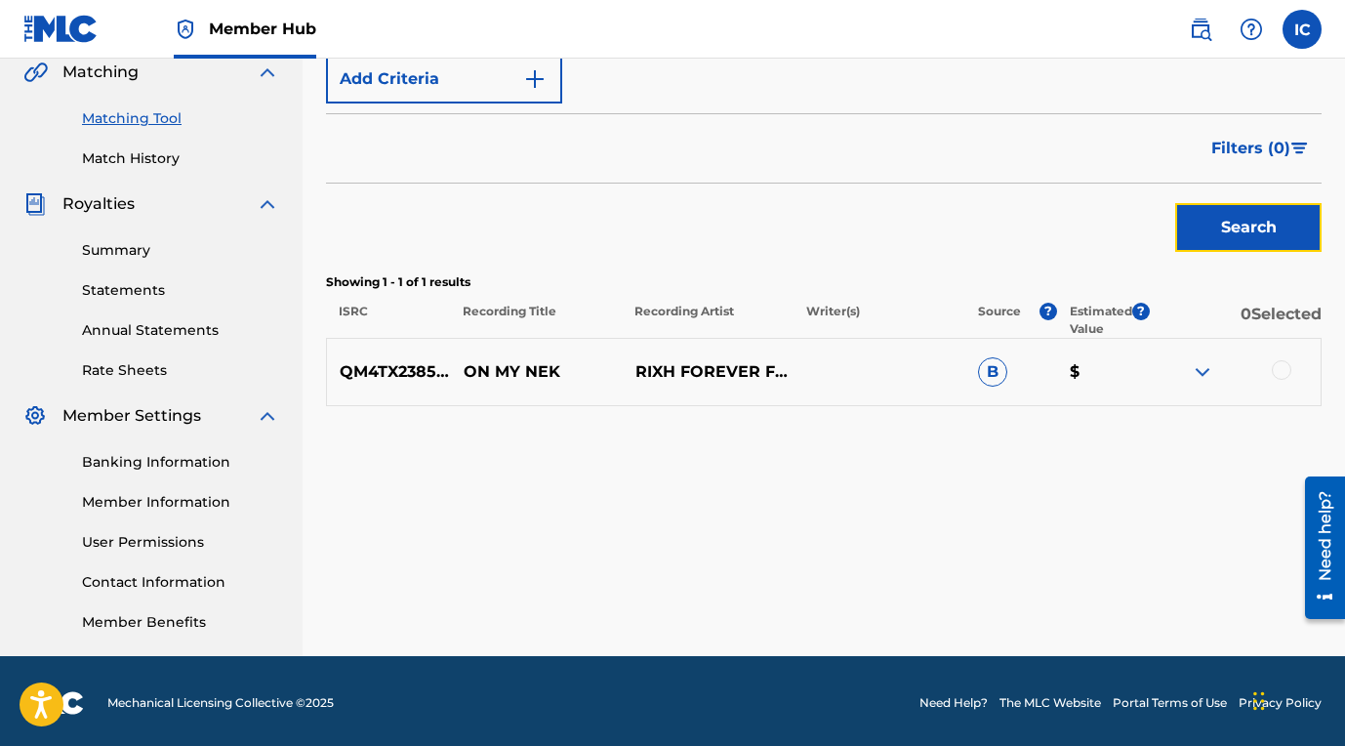
scroll to position [465, 0]
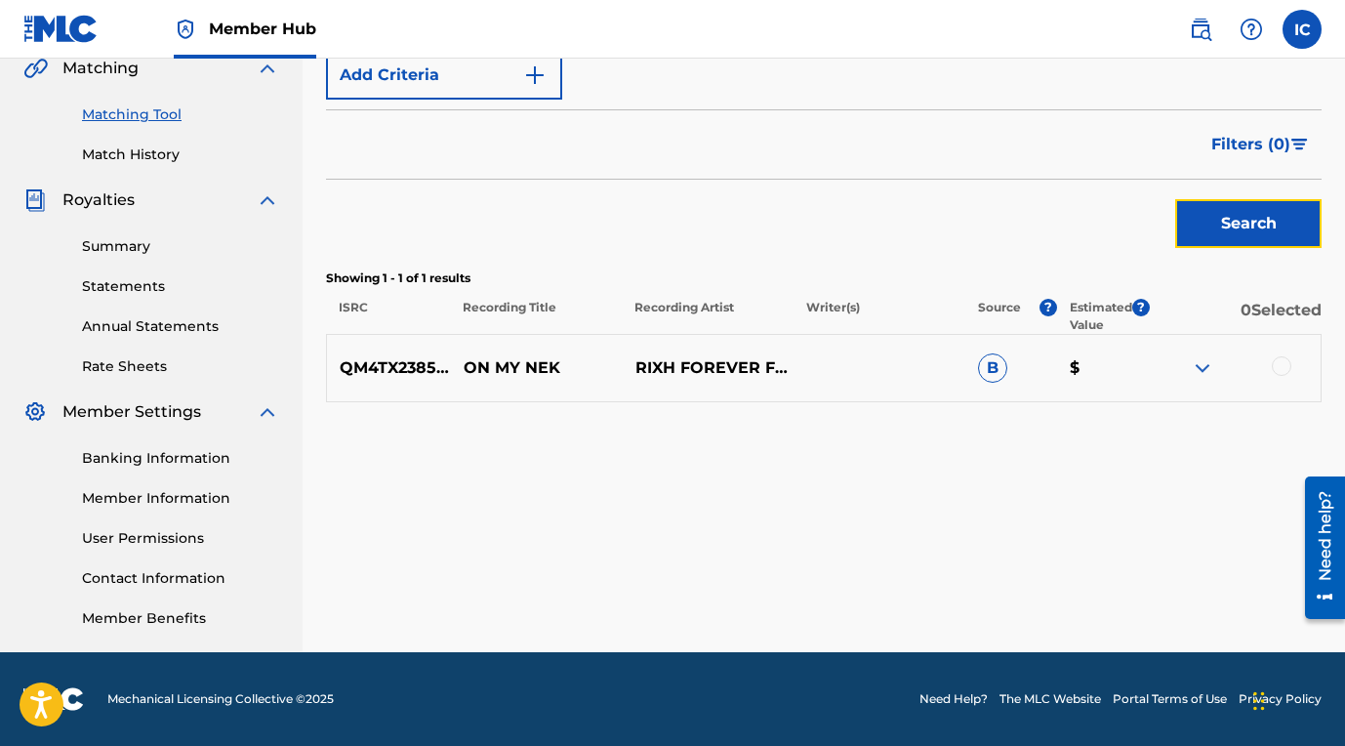
click at [1285, 368] on div at bounding box center [1282, 366] width 20 height 20
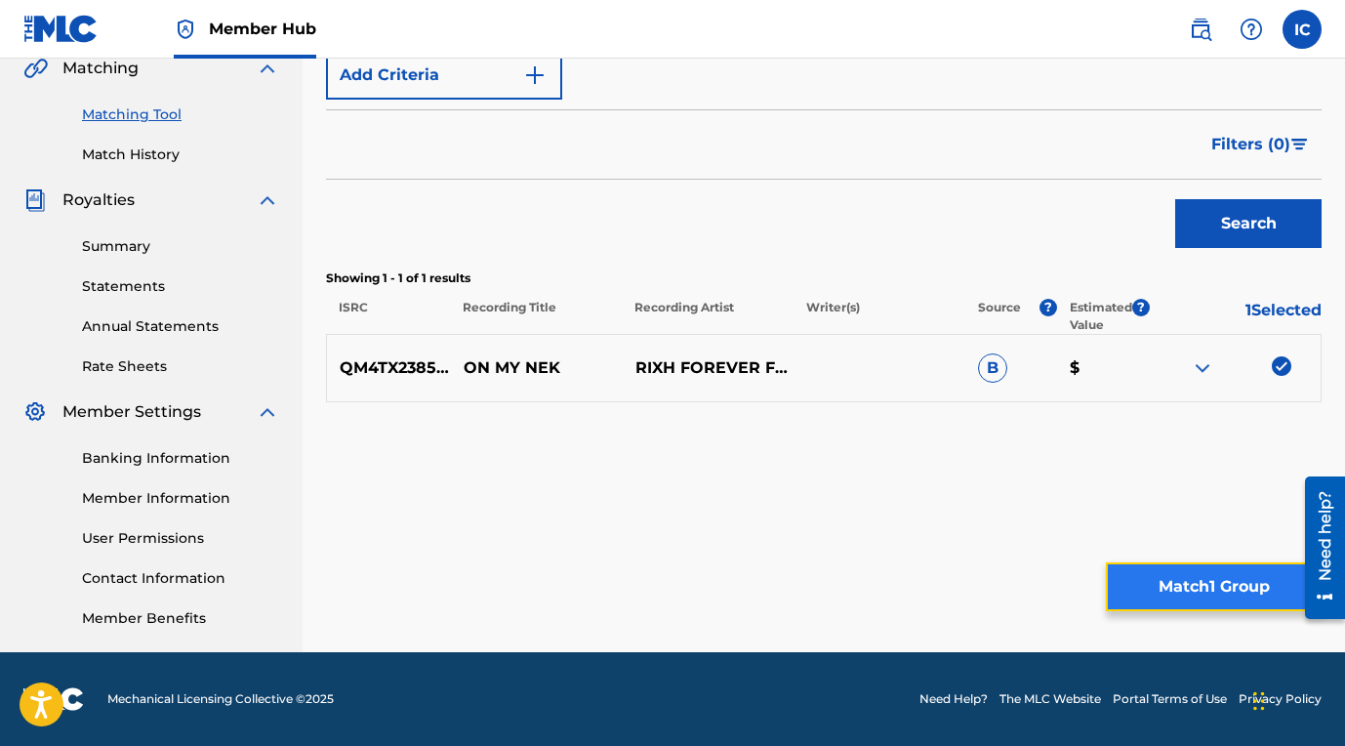
click at [1191, 581] on button "Match 1 Group" at bounding box center [1214, 586] width 216 height 49
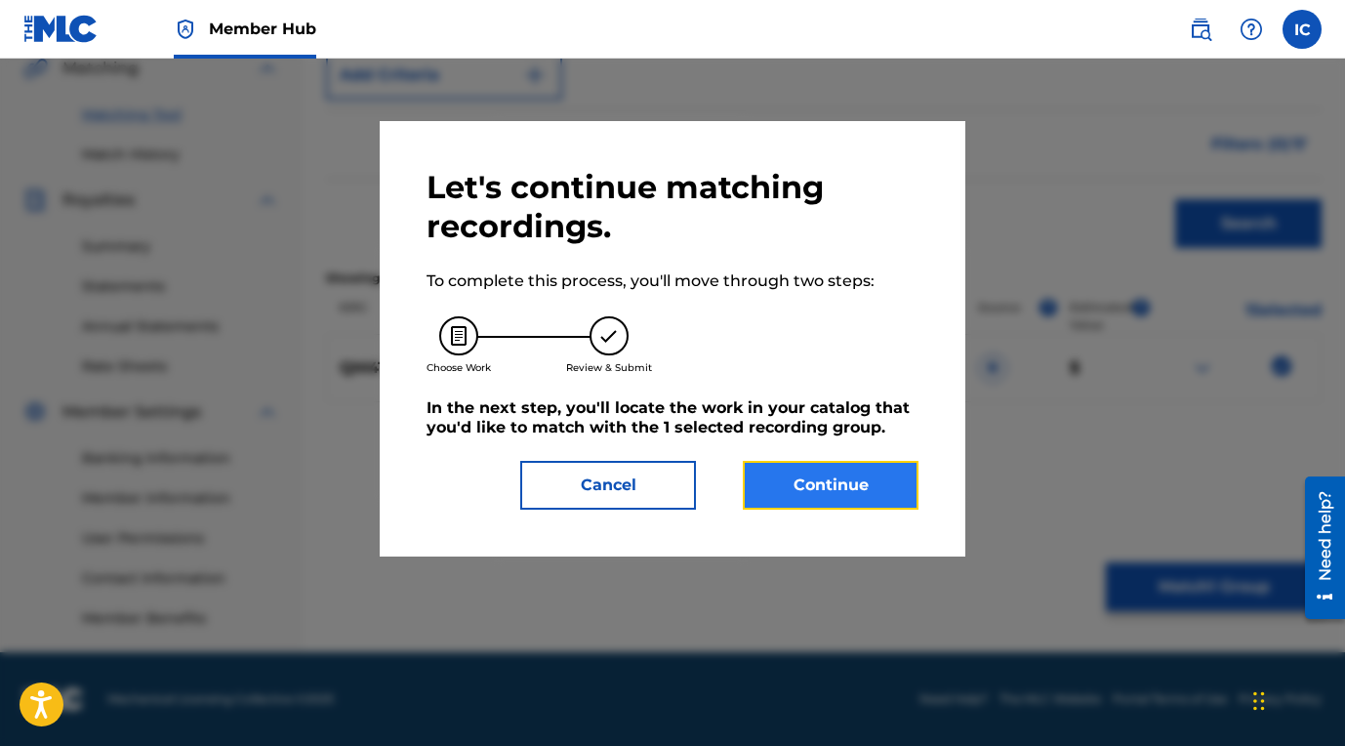
click at [874, 484] on button "Continue" at bounding box center [831, 485] width 176 height 49
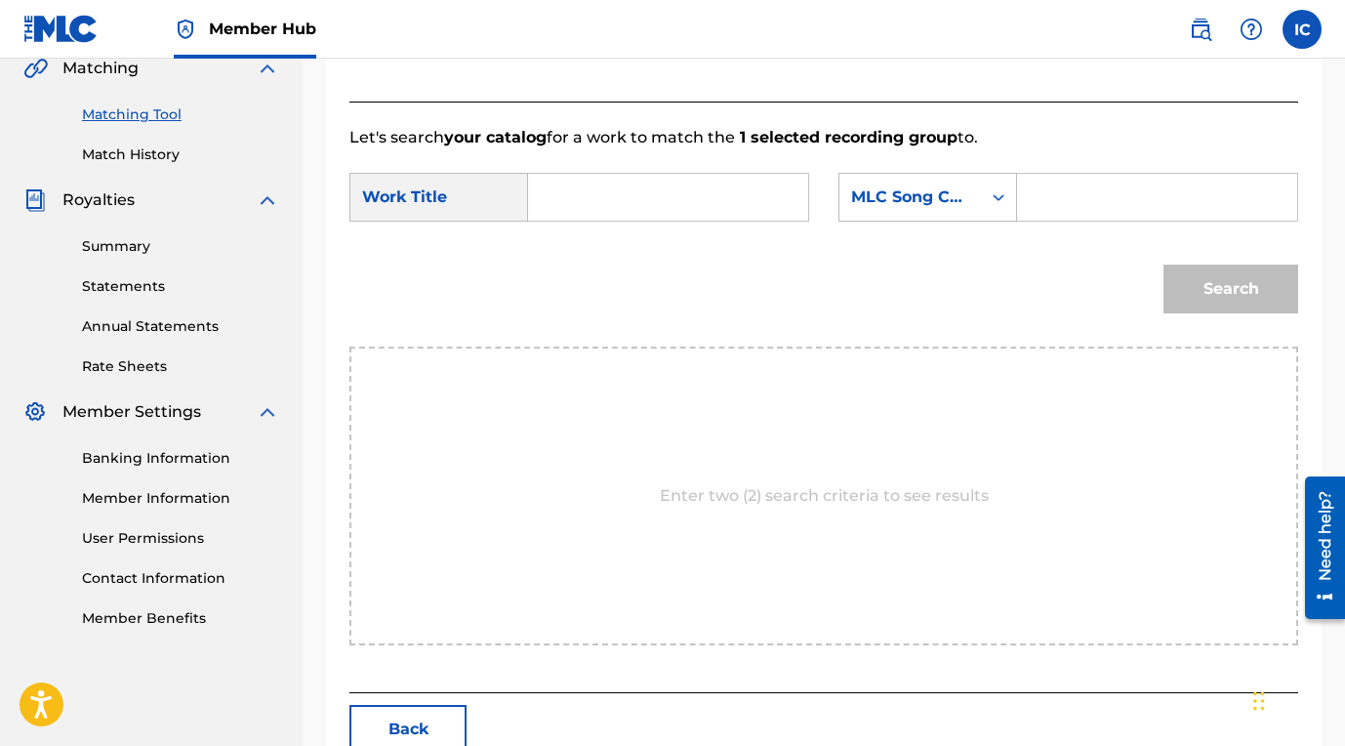
click at [734, 213] on input "Search Form" at bounding box center [668, 197] width 247 height 47
type input "on my nek"
click at [576, 270] on strong "my" at bounding box center [574, 264] width 26 height 19
click at [993, 198] on icon "Search Form" at bounding box center [999, 197] width 12 height 7
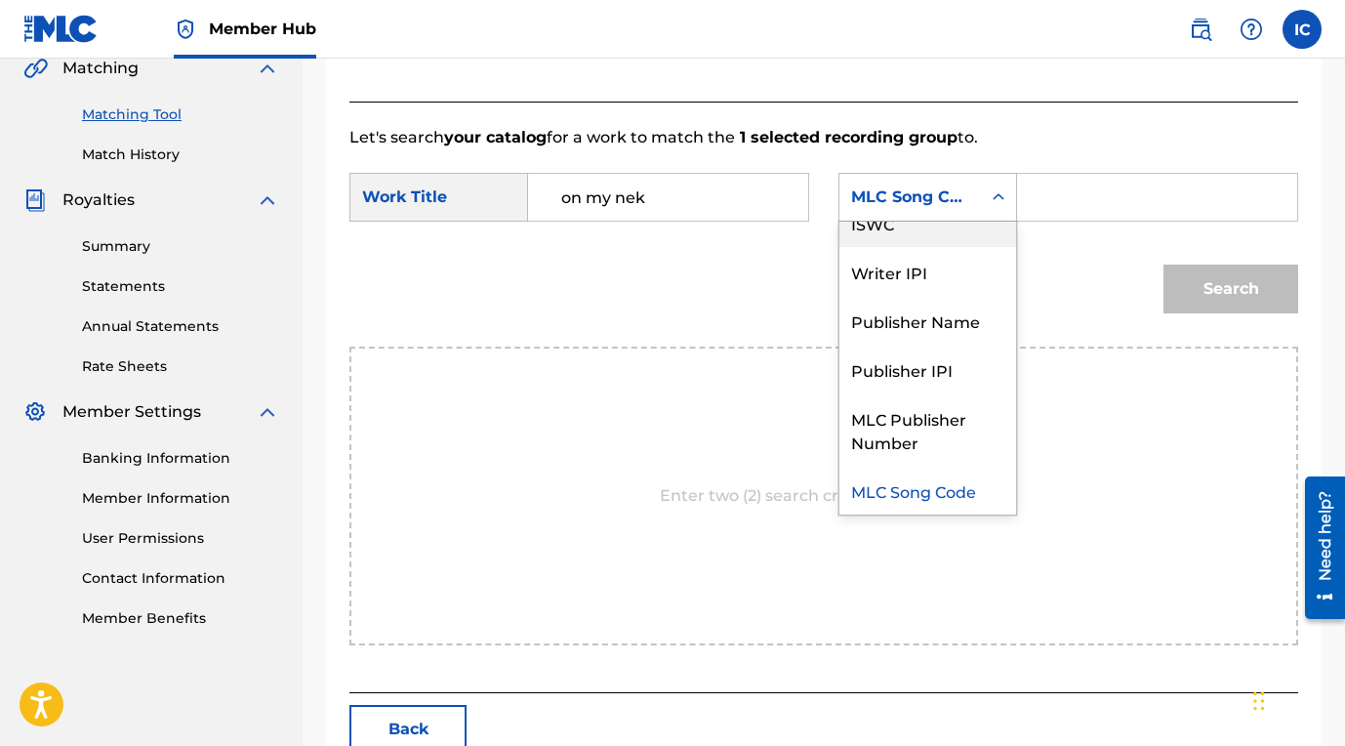
scroll to position [0, 0]
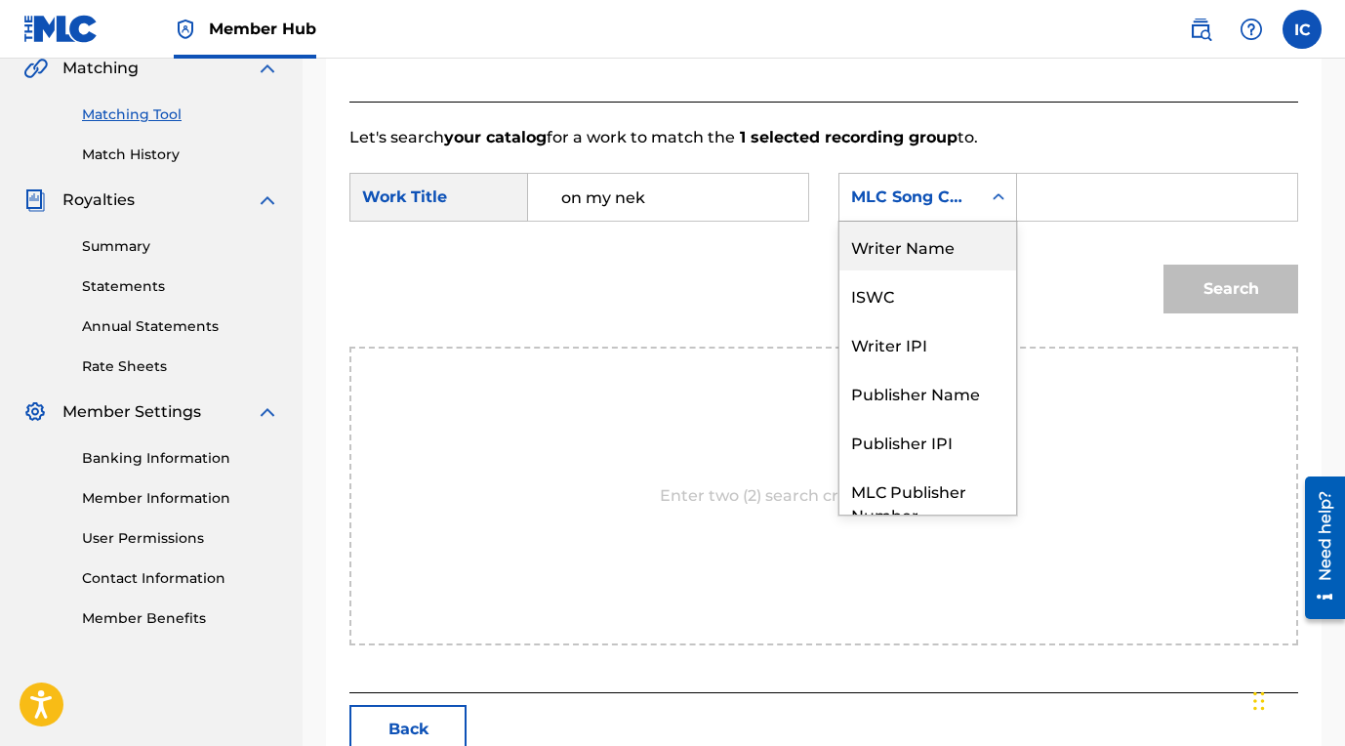
click at [974, 246] on div "Writer Name" at bounding box center [928, 246] width 177 height 49
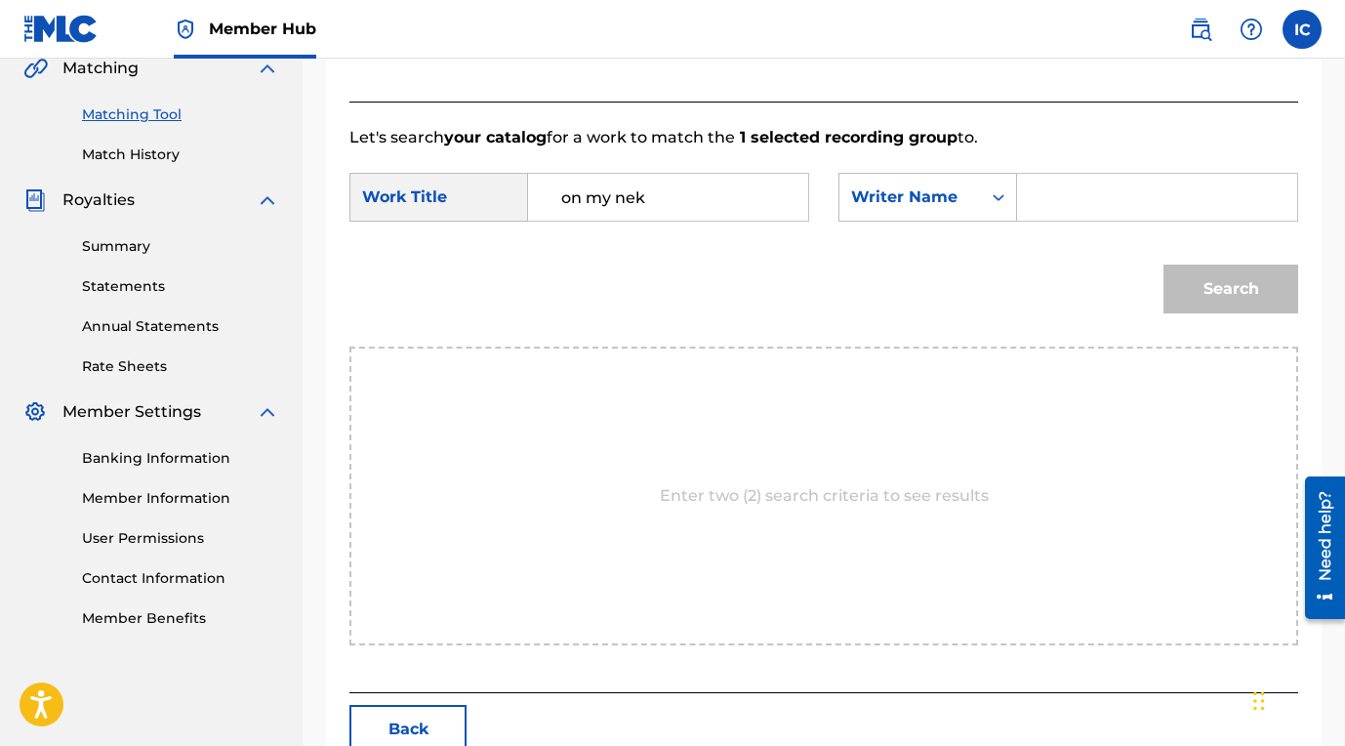
click at [1045, 206] on input "Search Form" at bounding box center [1157, 197] width 247 height 47
click at [994, 204] on icon "Search Form" at bounding box center [999, 197] width 20 height 20
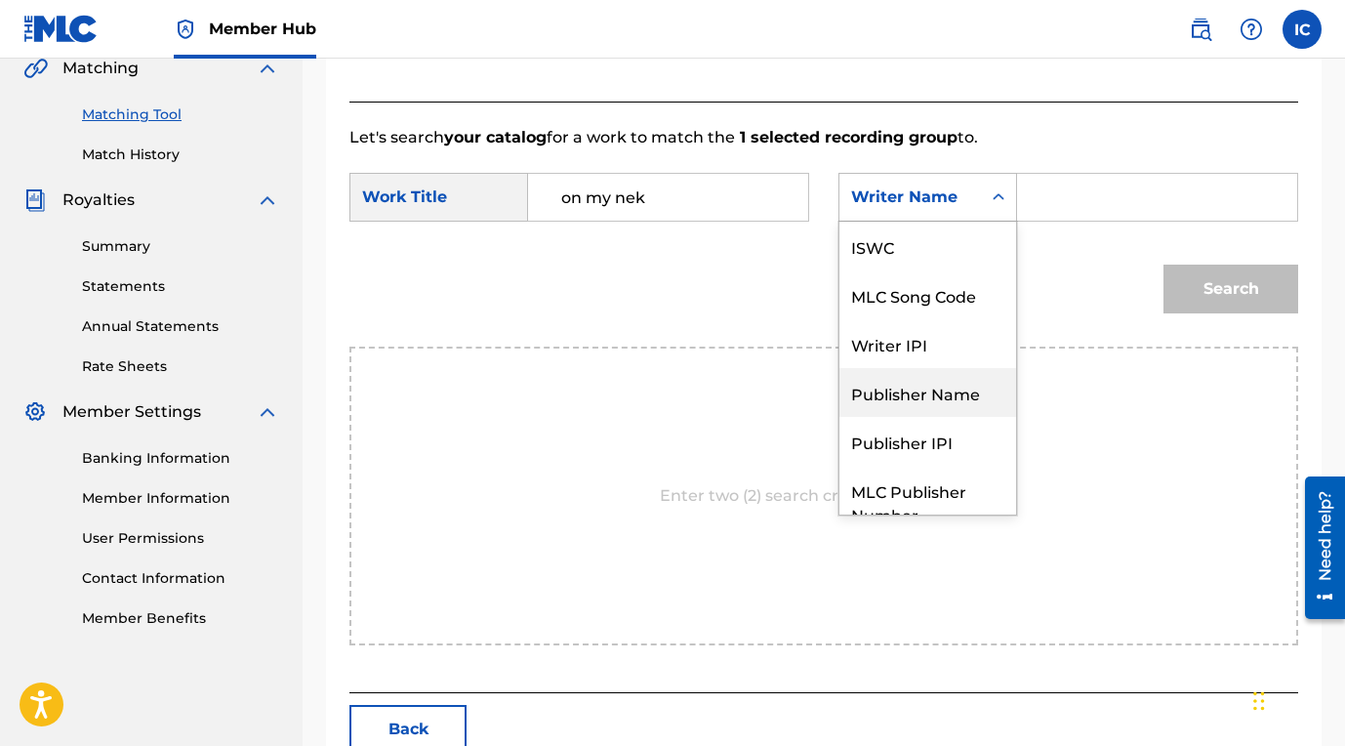
click at [938, 380] on div "Publisher Name" at bounding box center [928, 392] width 177 height 49
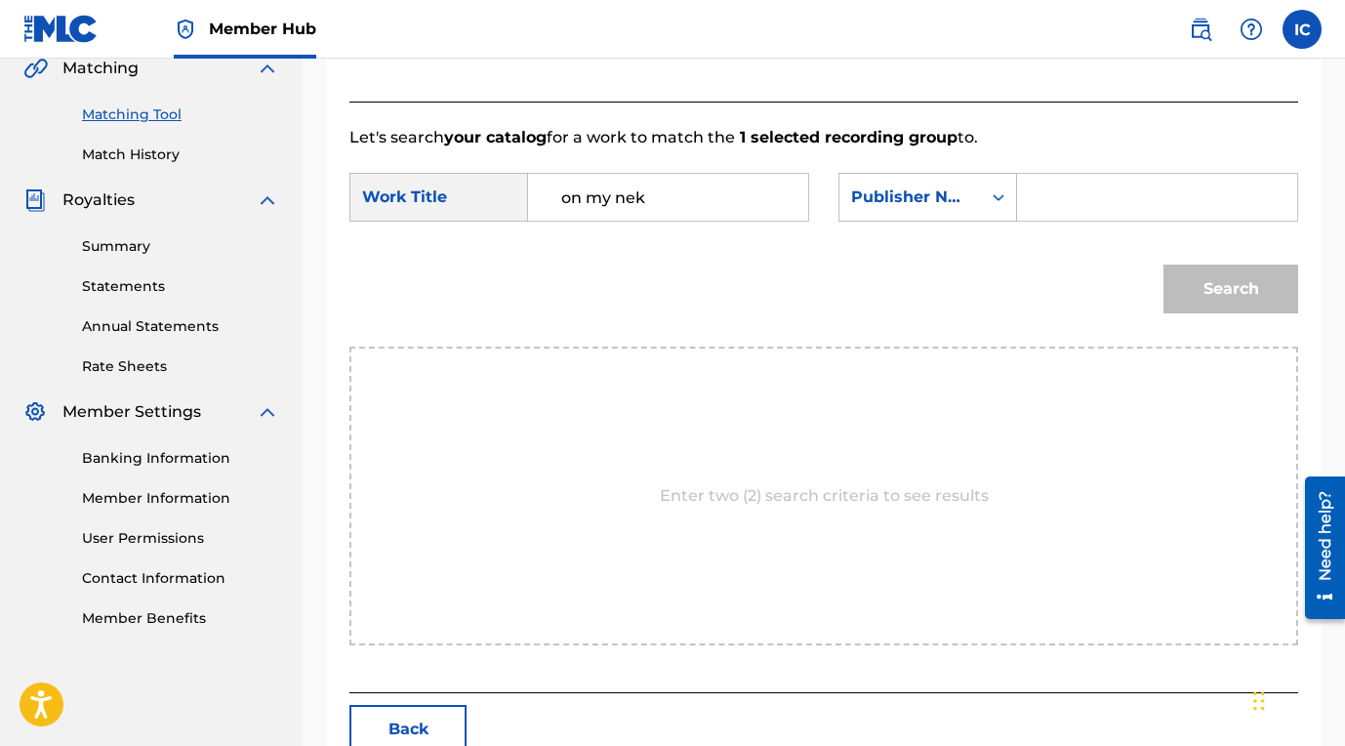
click at [1034, 200] on input "Search Form" at bounding box center [1157, 197] width 247 height 47
type input "bella the bulldog"
click at [1206, 295] on button "Search" at bounding box center [1231, 289] width 135 height 49
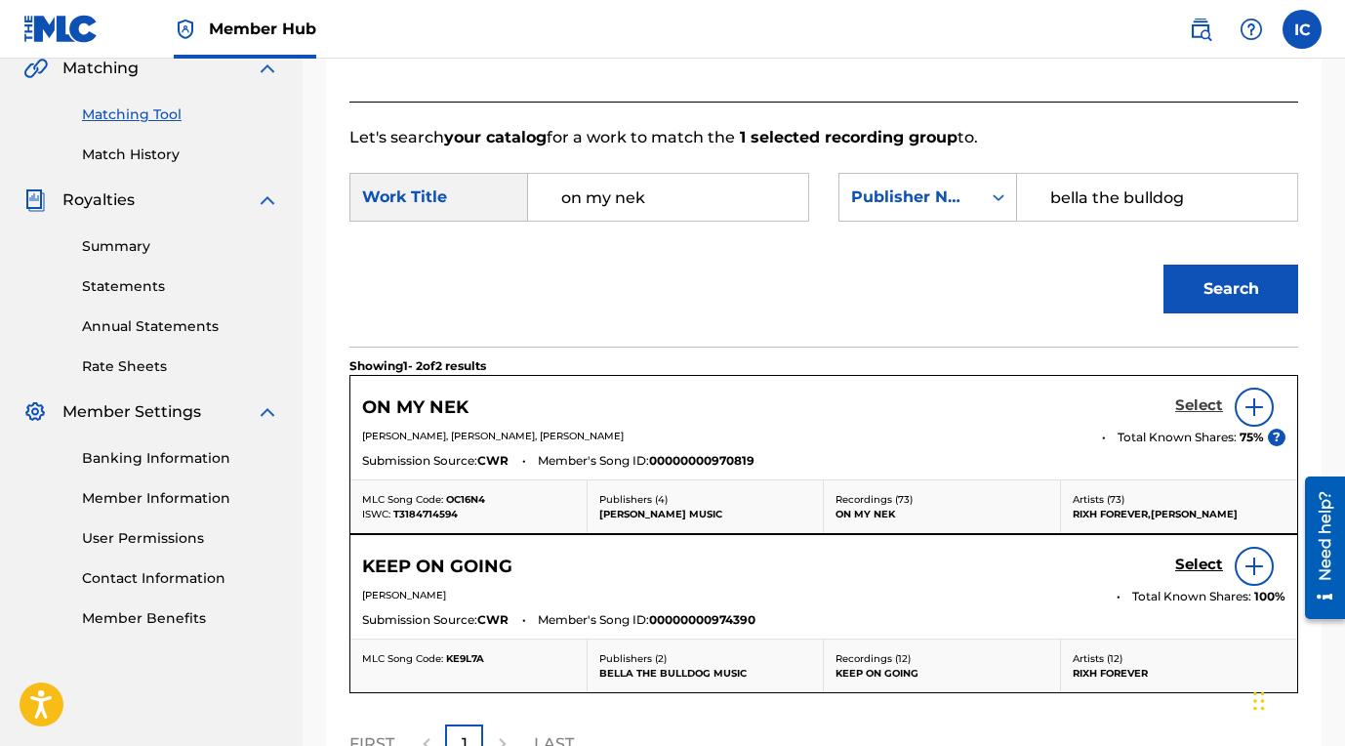
click at [1199, 412] on h5 "Select" at bounding box center [1199, 405] width 48 height 19
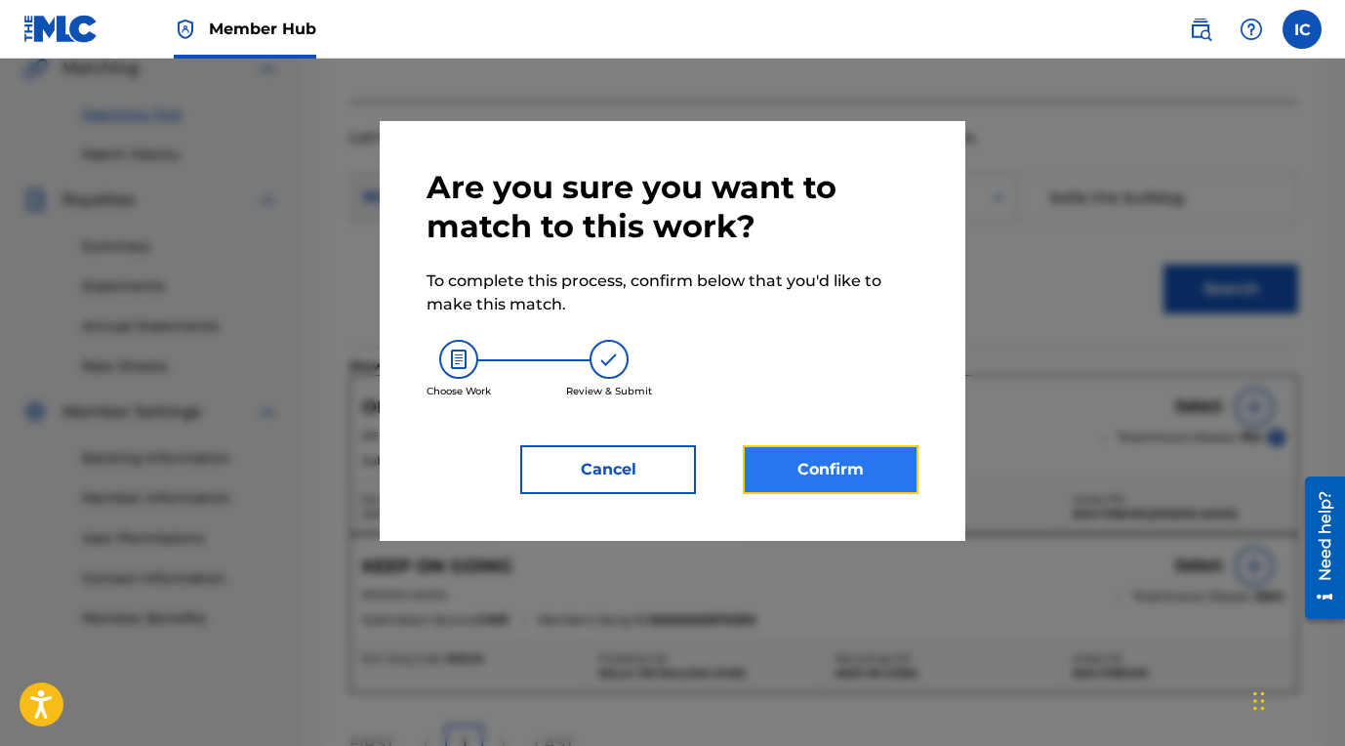
click at [887, 481] on button "Confirm" at bounding box center [831, 469] width 176 height 49
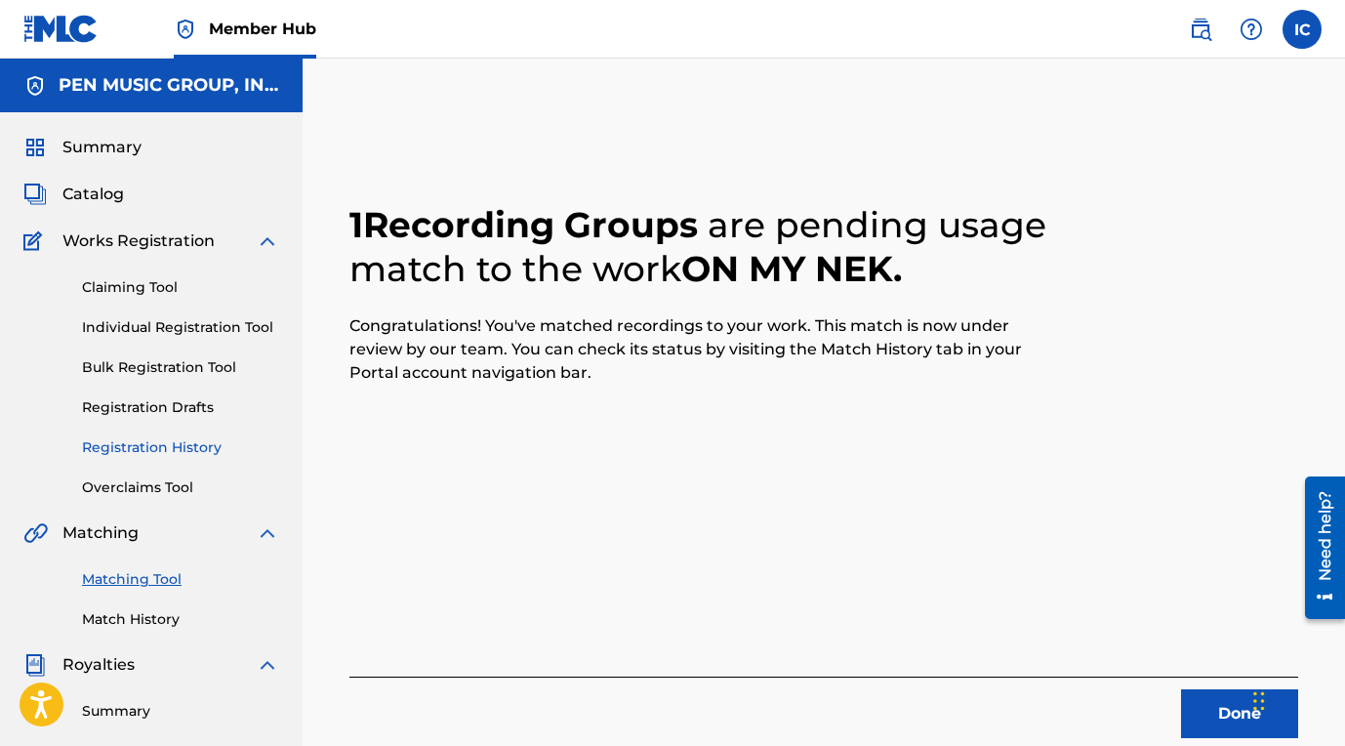
click at [176, 453] on link "Registration History" at bounding box center [180, 447] width 197 height 21
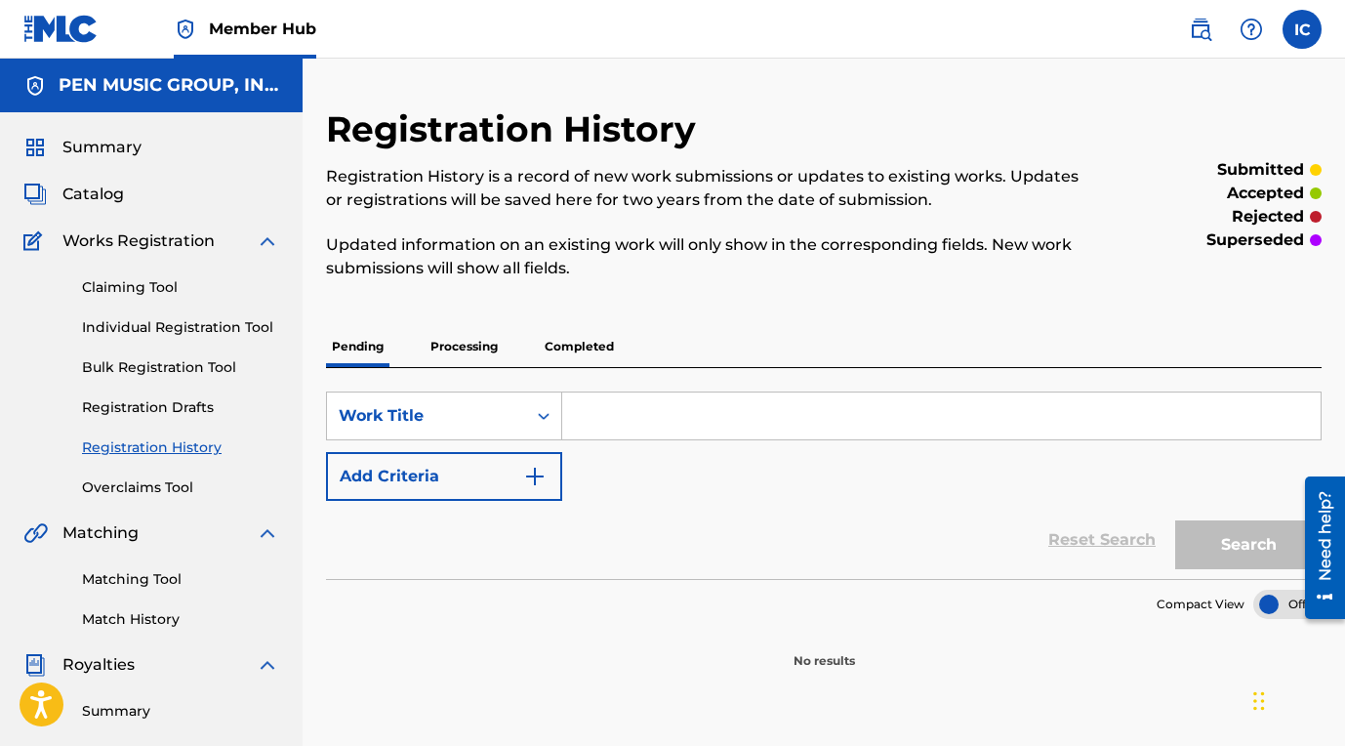
scroll to position [42, 0]
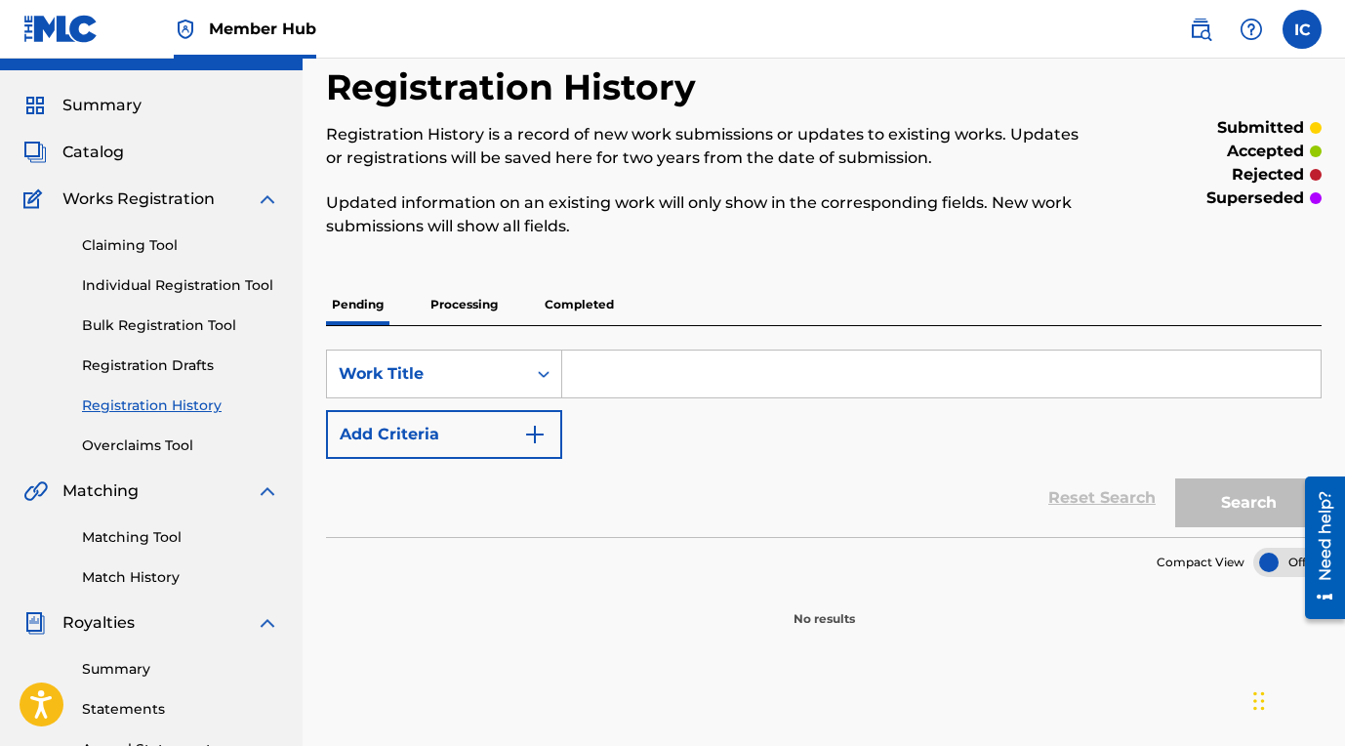
click at [484, 309] on p "Processing" at bounding box center [464, 304] width 79 height 41
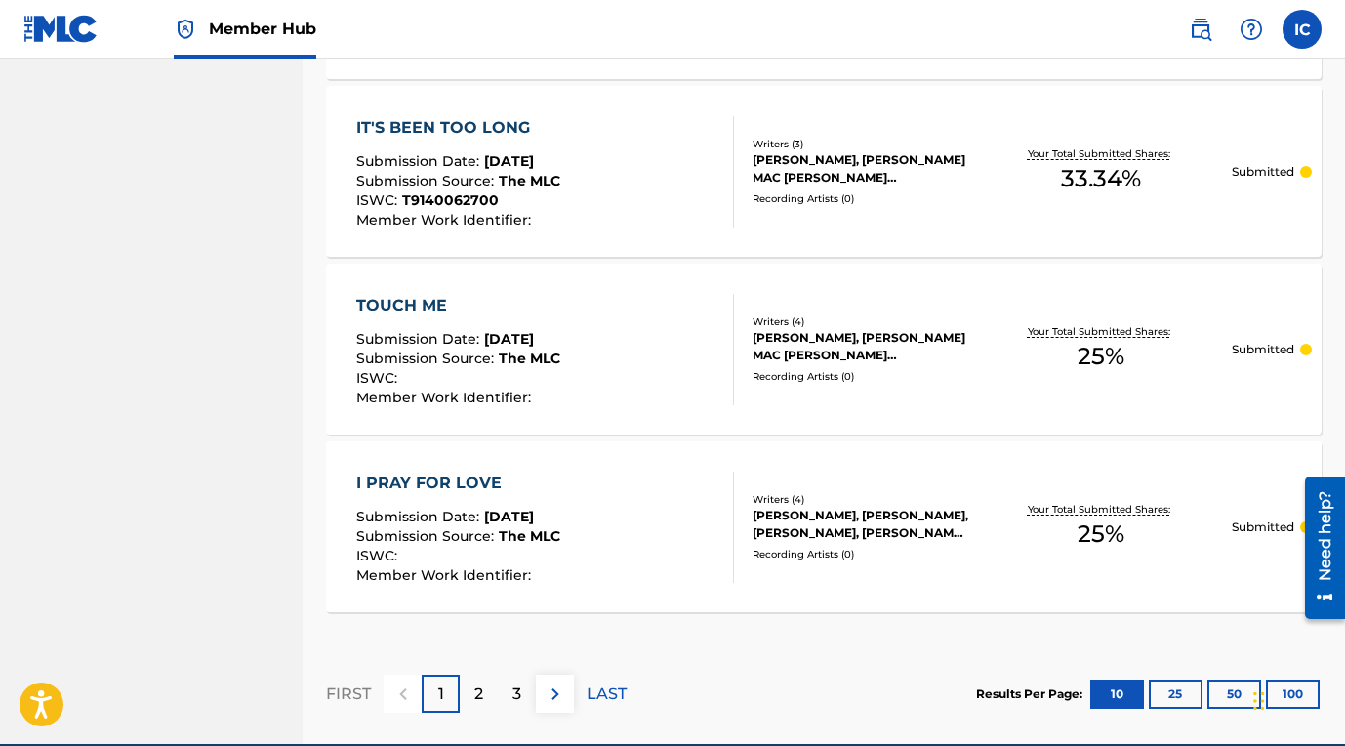
scroll to position [1878, 0]
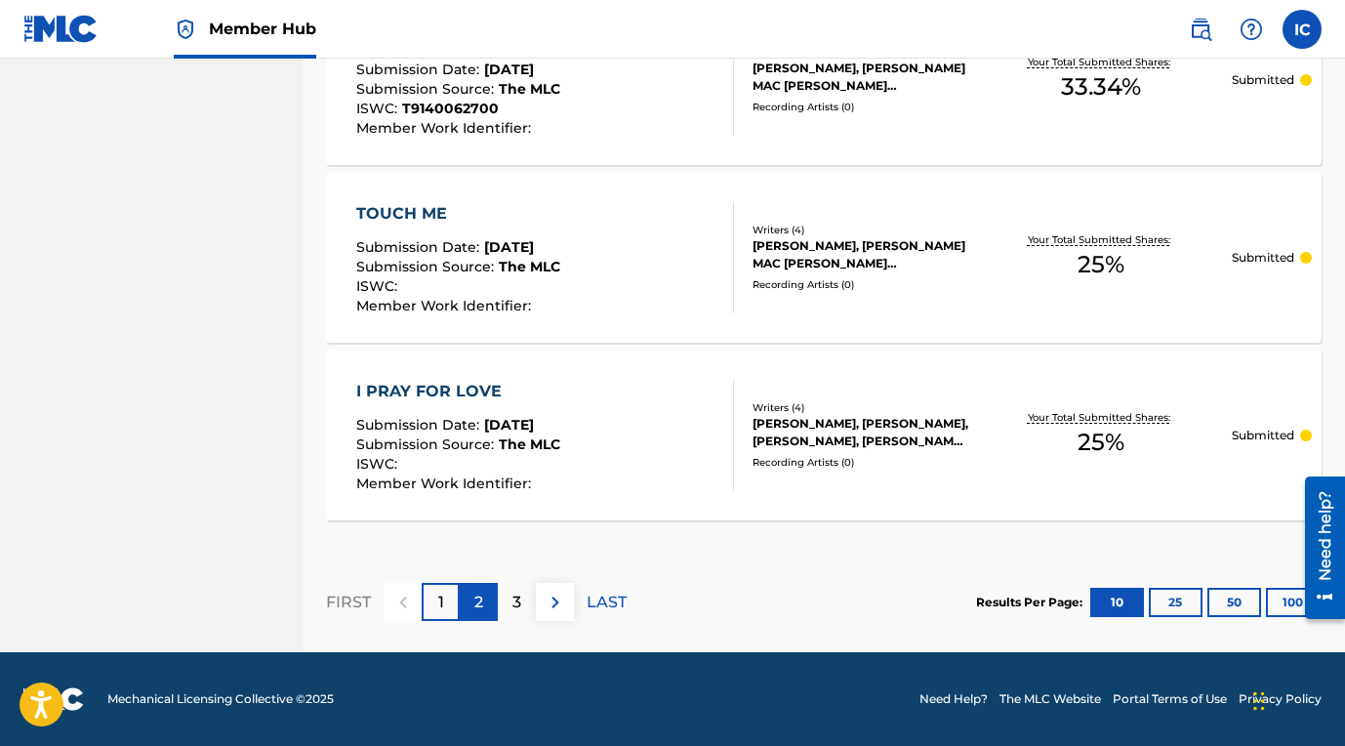
click at [481, 599] on p "2" at bounding box center [478, 602] width 9 height 23
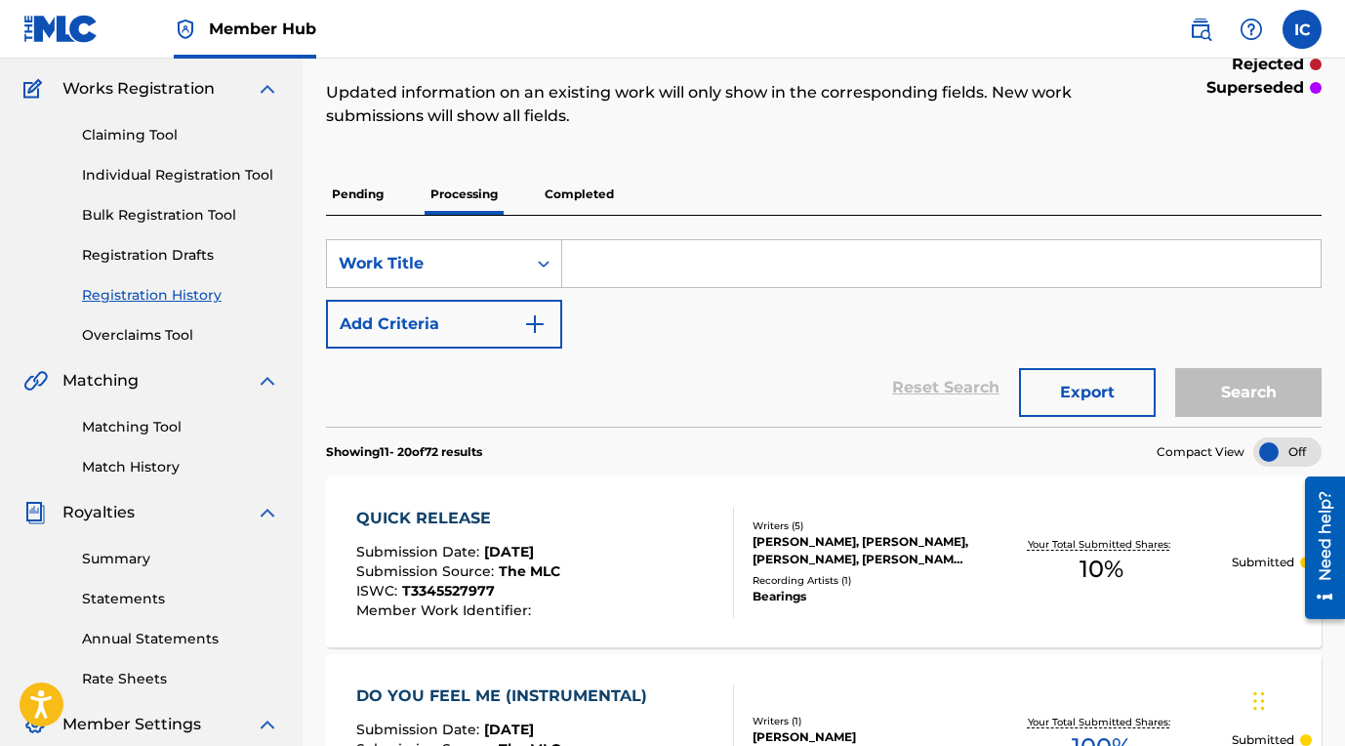
scroll to position [0, 0]
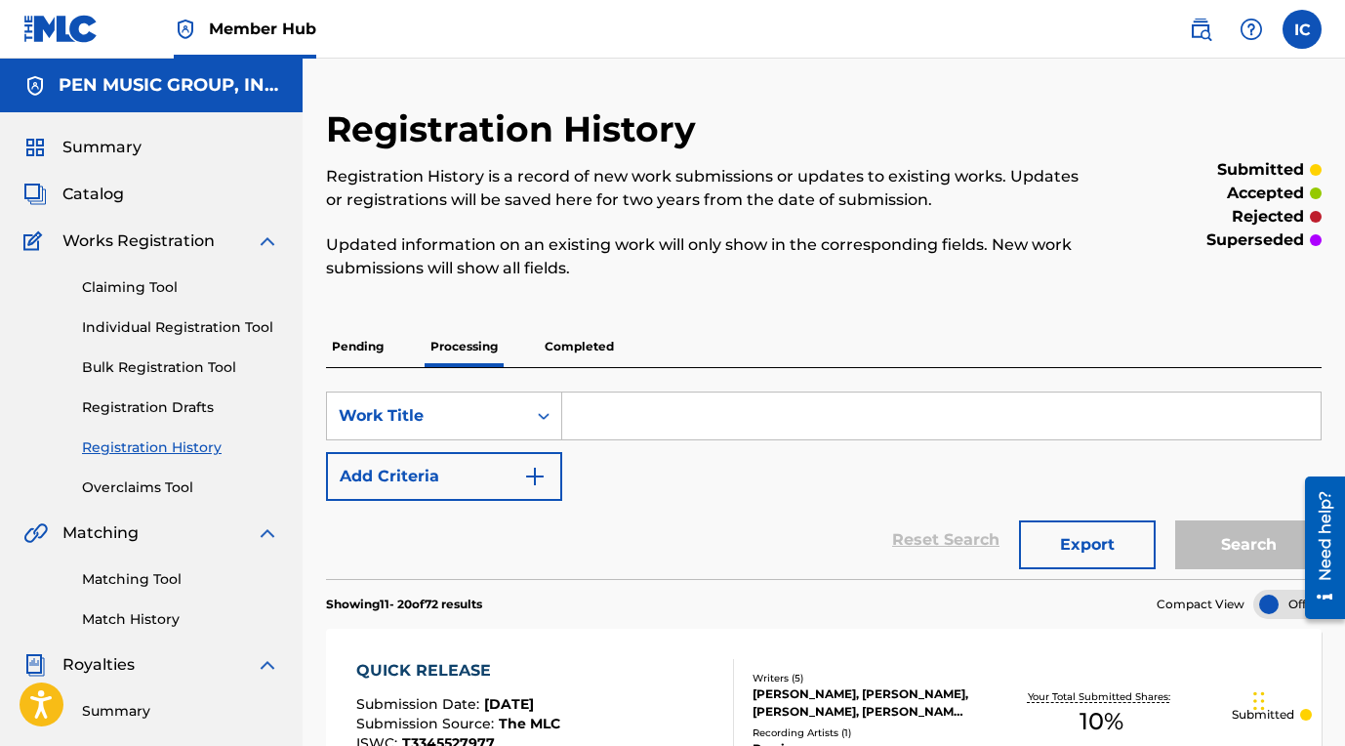
click at [581, 353] on p "Completed" at bounding box center [579, 346] width 81 height 41
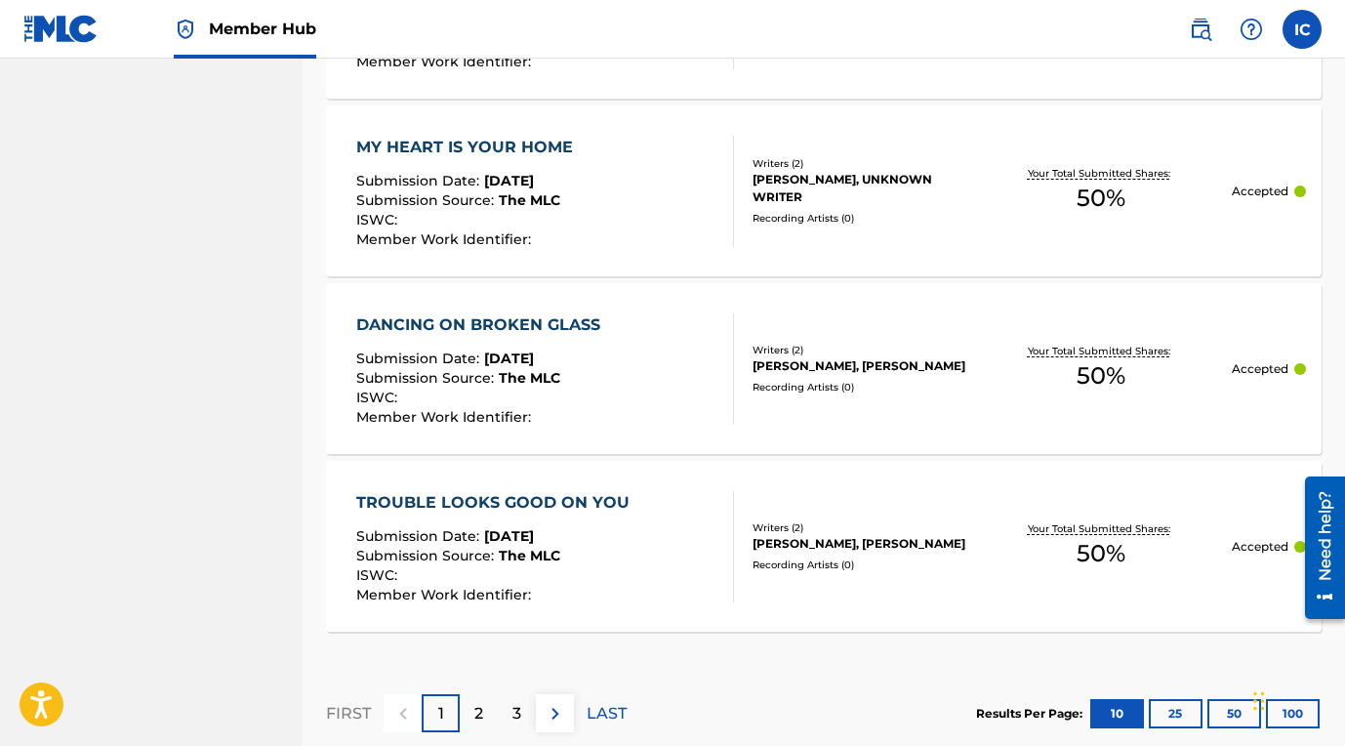
scroll to position [1869, 0]
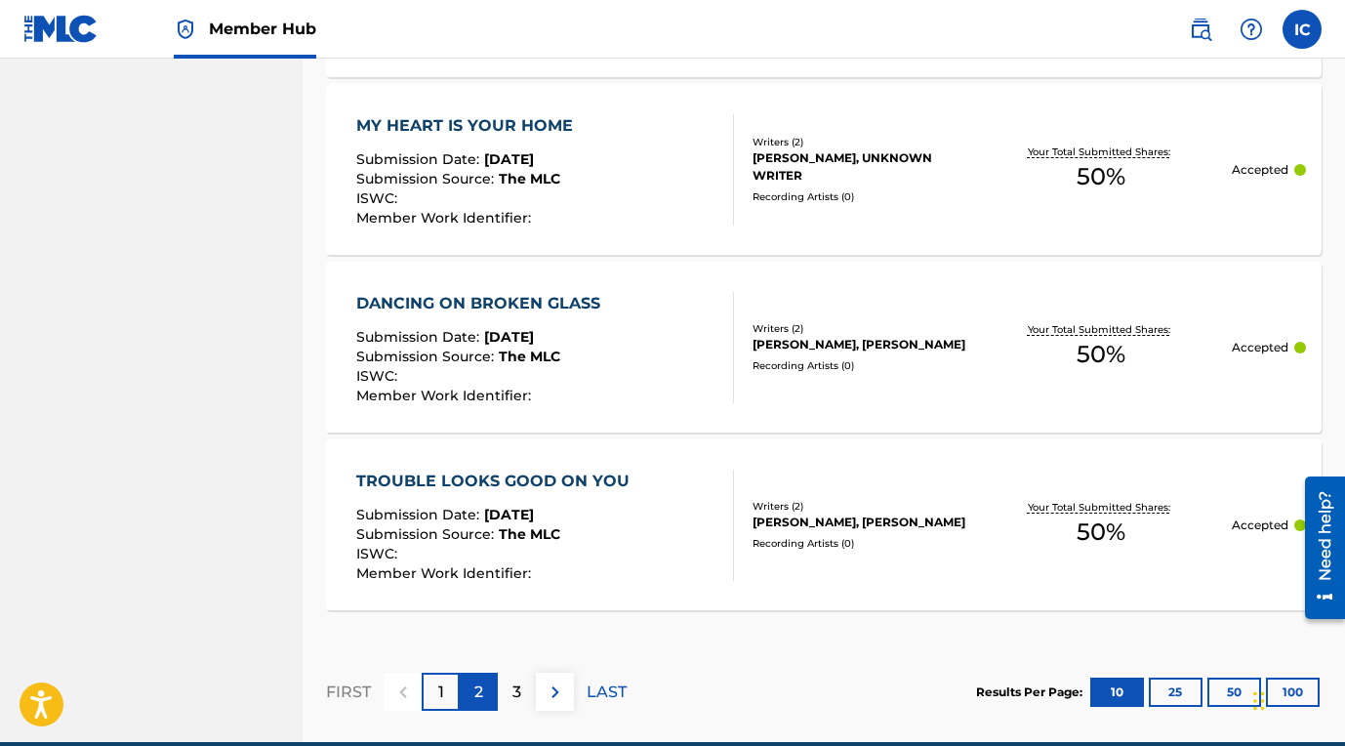
click at [486, 681] on div "2" at bounding box center [479, 692] width 38 height 38
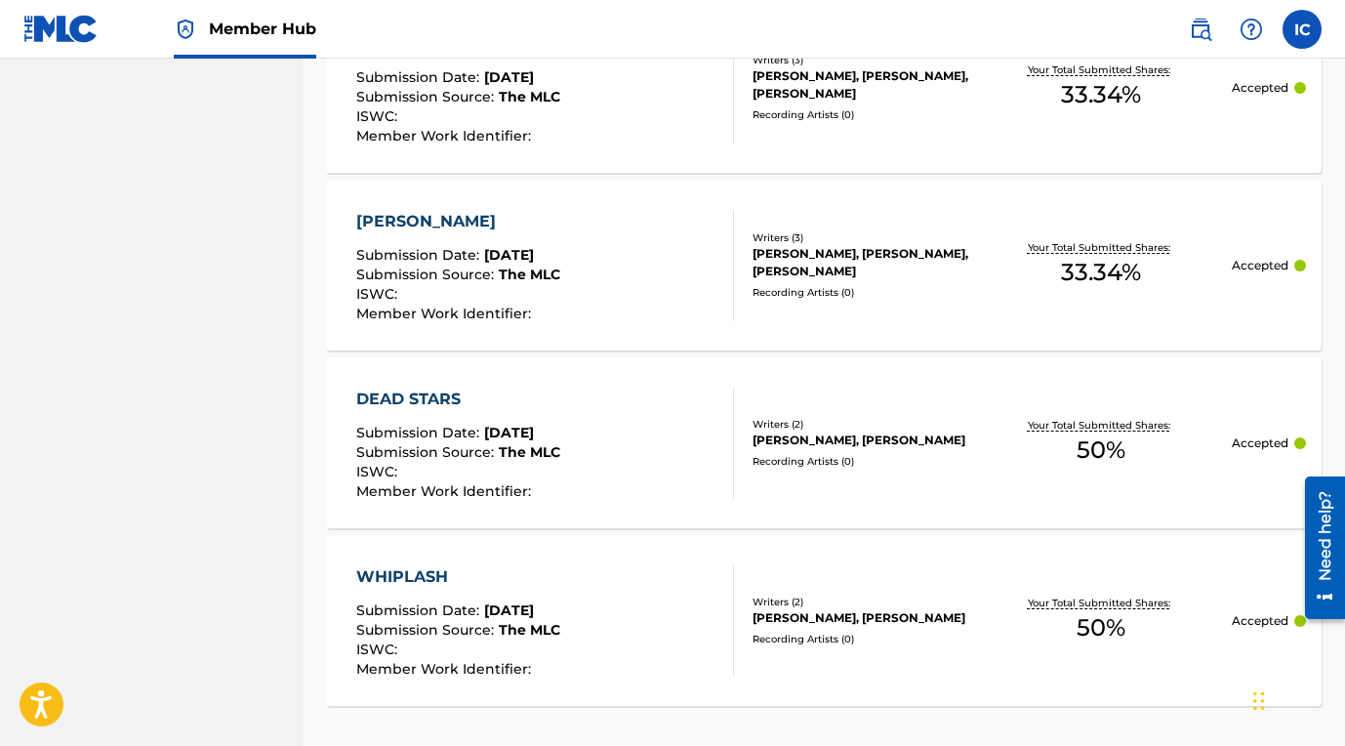
scroll to position [1958, 0]
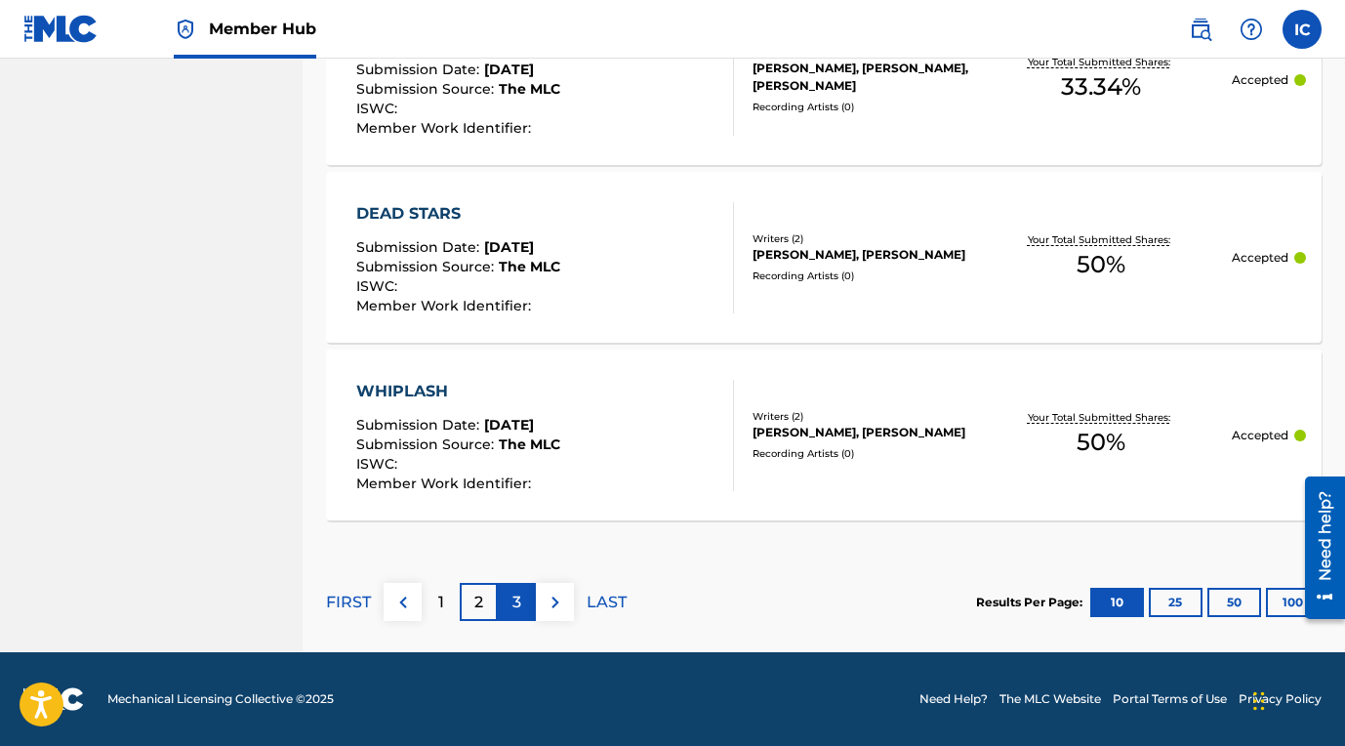
click at [522, 600] on div "3" at bounding box center [517, 602] width 38 height 38
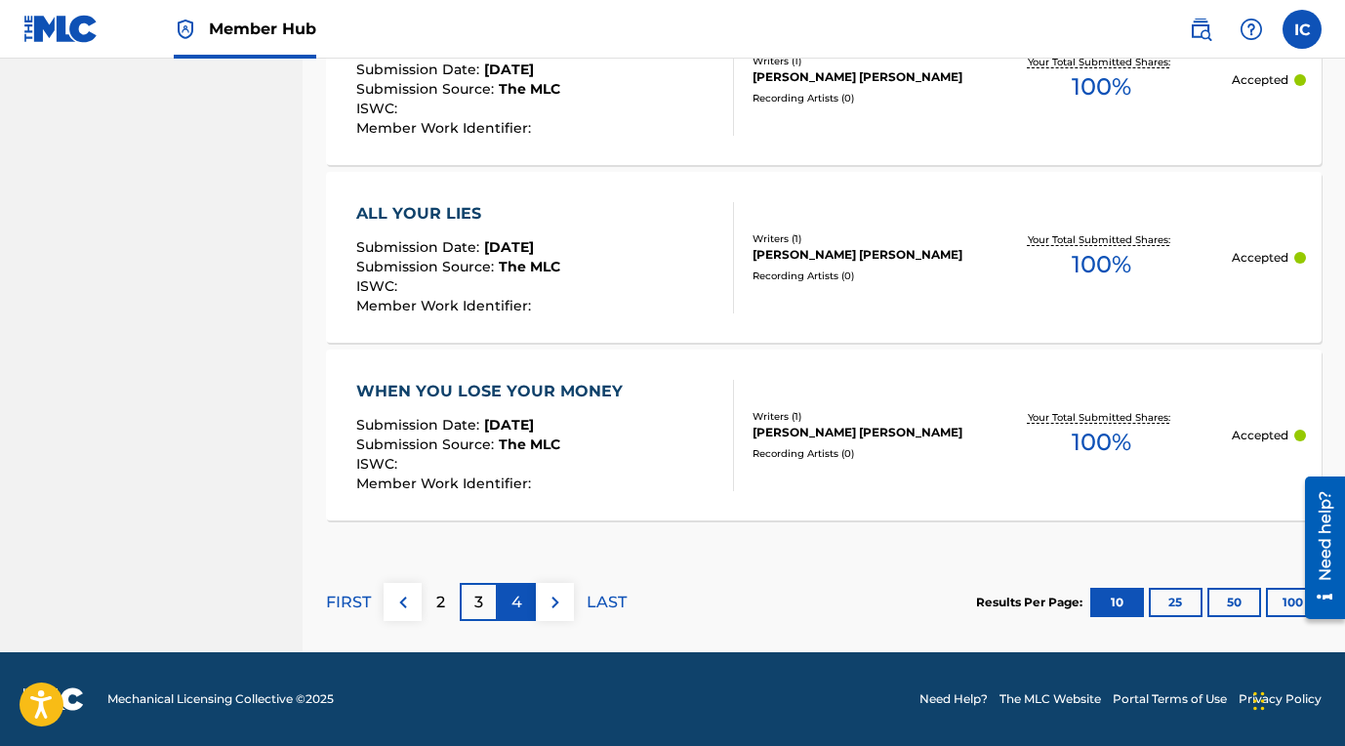
click at [518, 604] on p "4" at bounding box center [517, 602] width 11 height 23
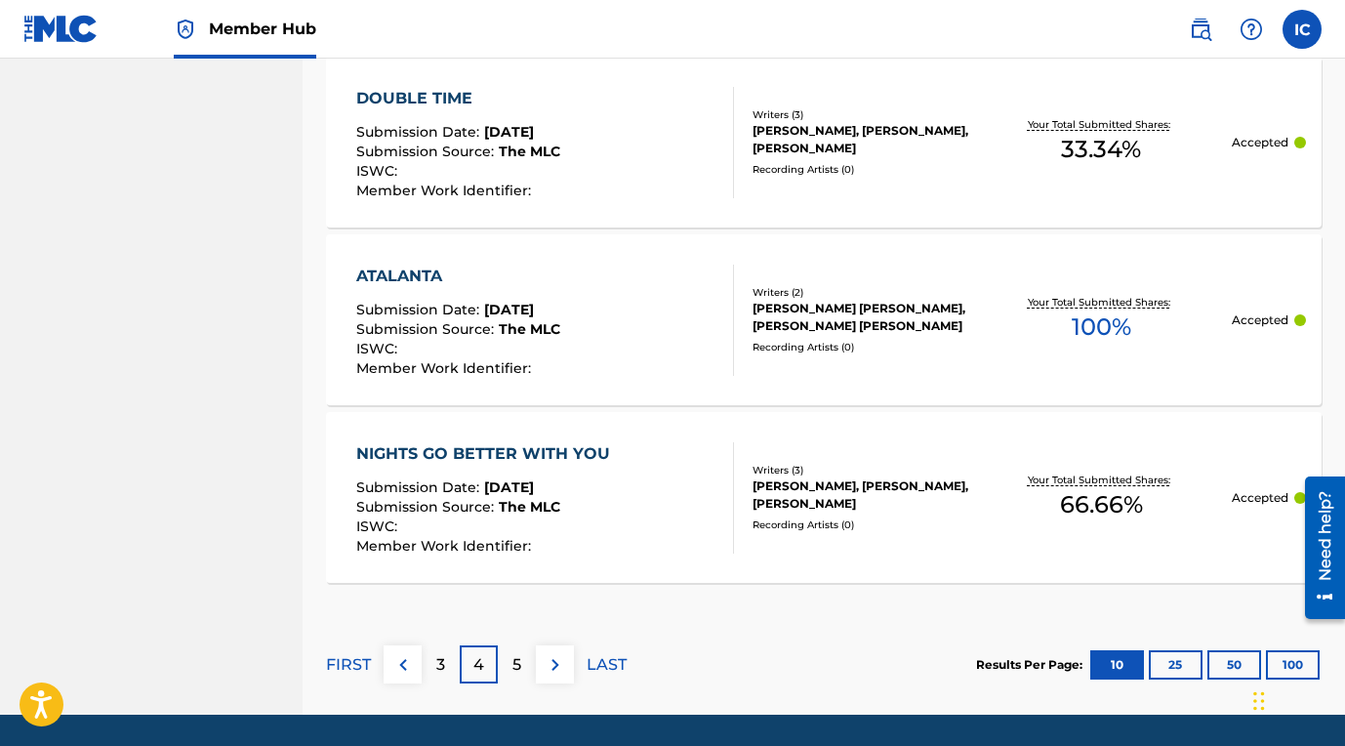
scroll to position [1895, 0]
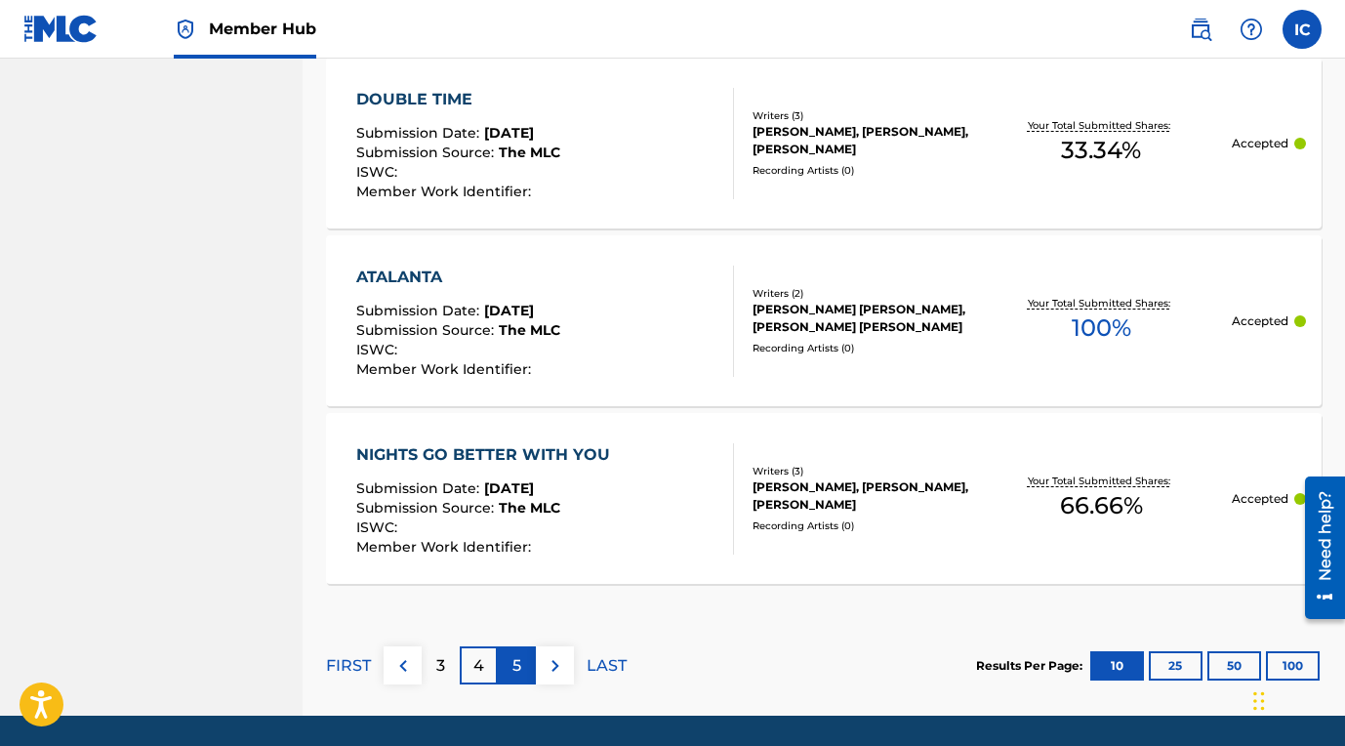
click at [526, 661] on div "5" at bounding box center [517, 665] width 38 height 38
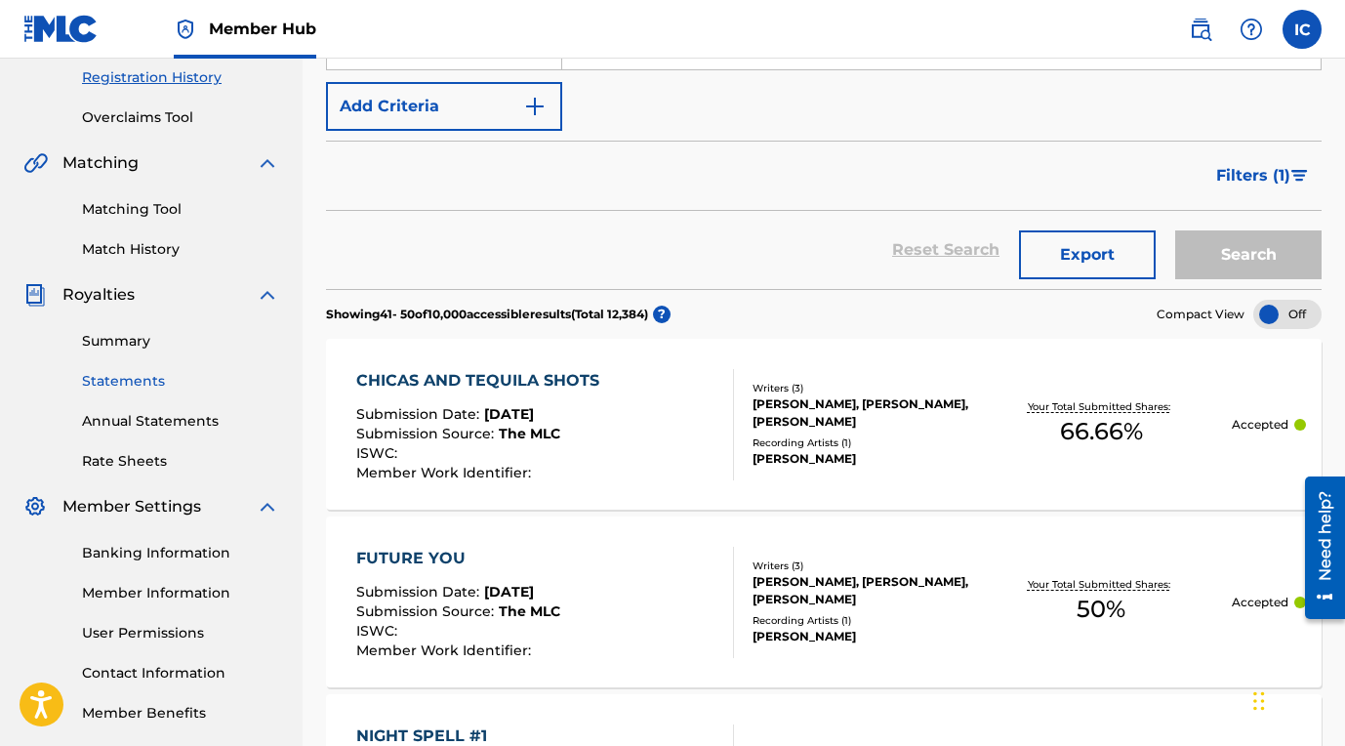
scroll to position [276, 0]
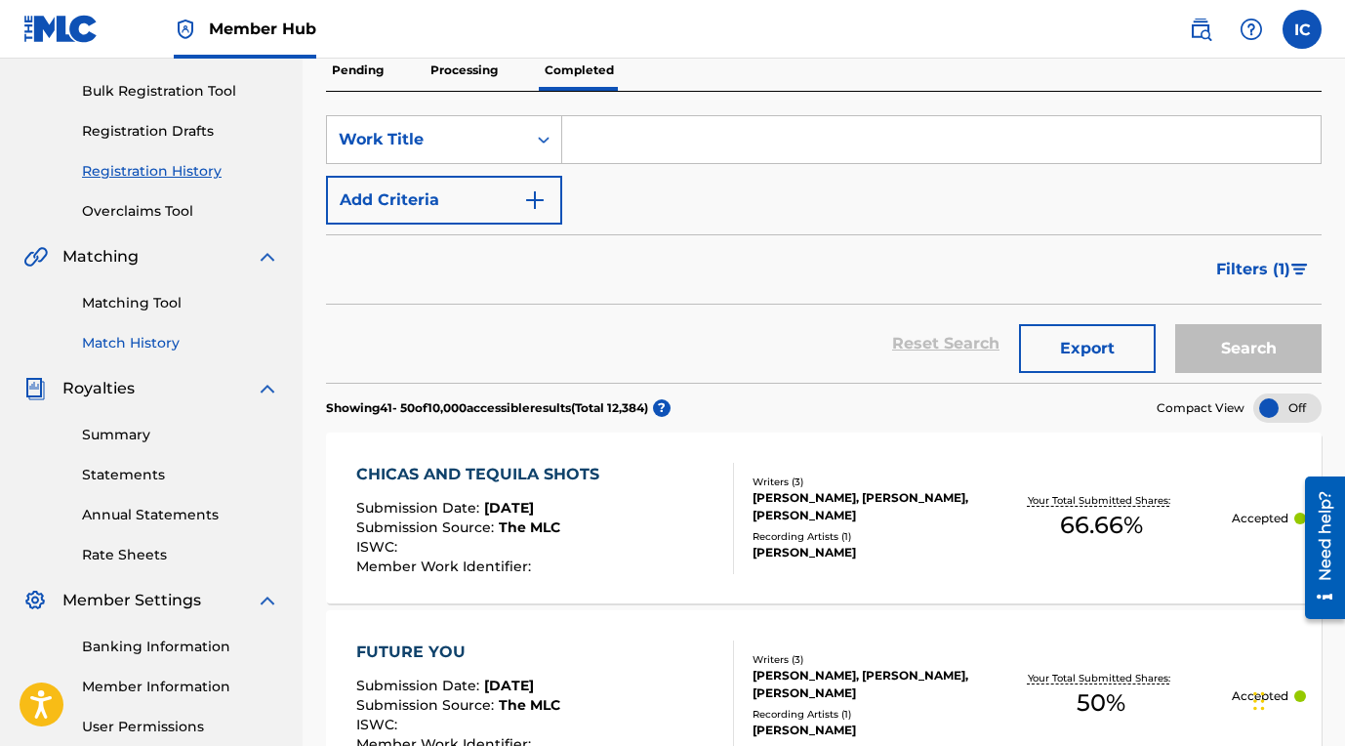
click at [166, 341] on link "Match History" at bounding box center [180, 343] width 197 height 21
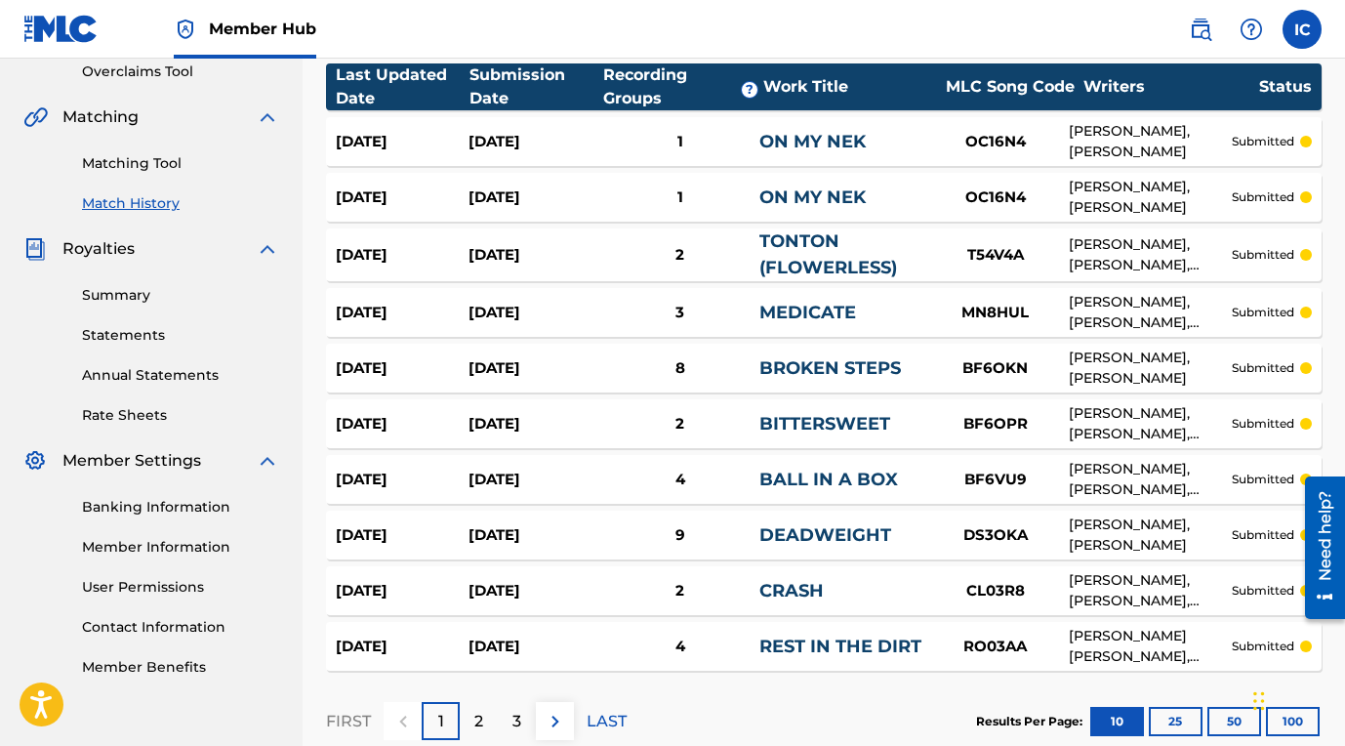
scroll to position [535, 0]
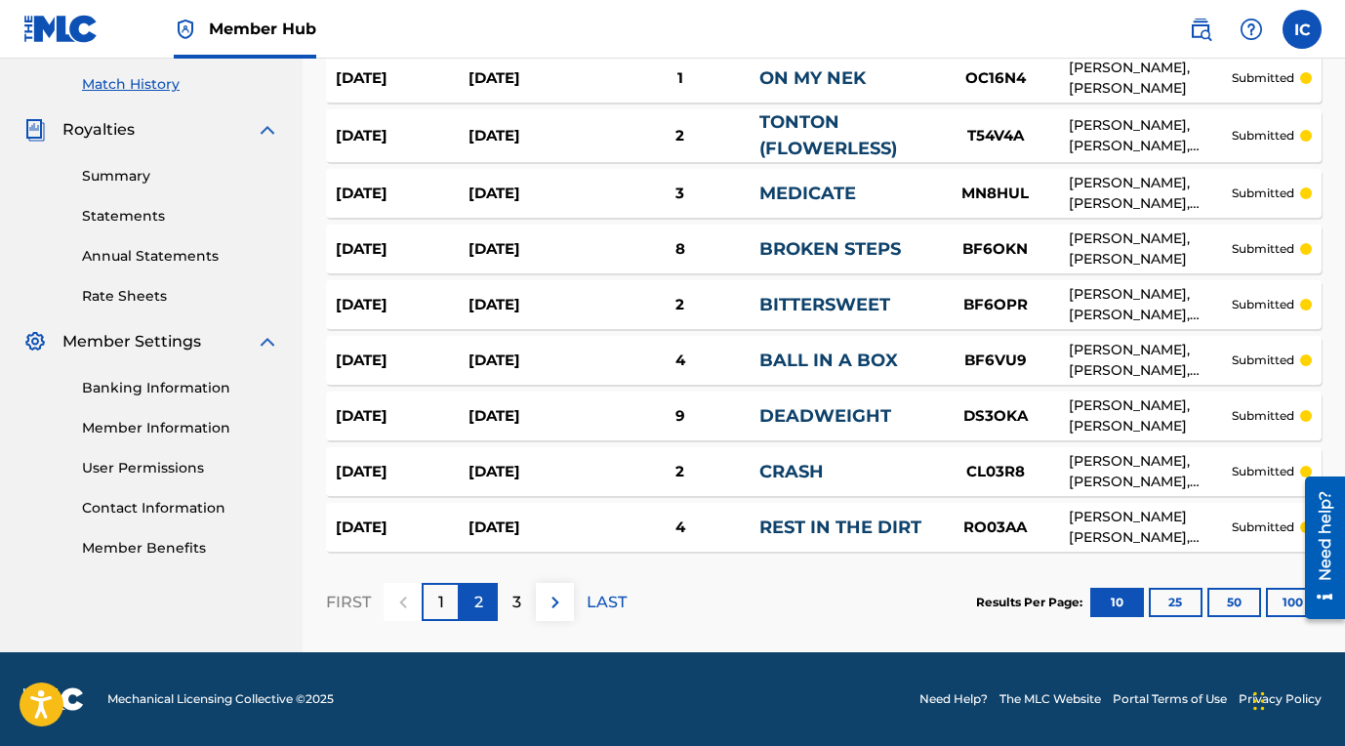
click at [482, 597] on p "2" at bounding box center [478, 602] width 9 height 23
click at [514, 603] on p "3" at bounding box center [517, 602] width 9 height 23
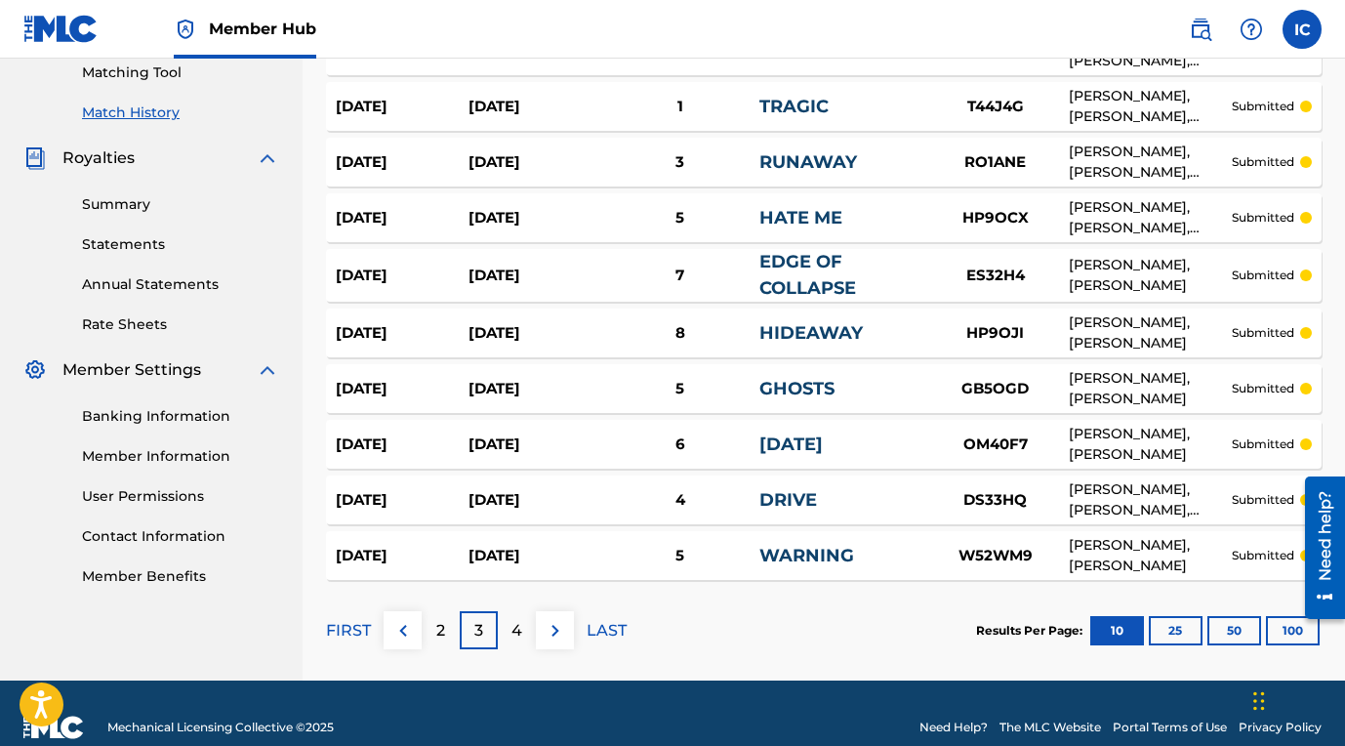
scroll to position [526, 0]
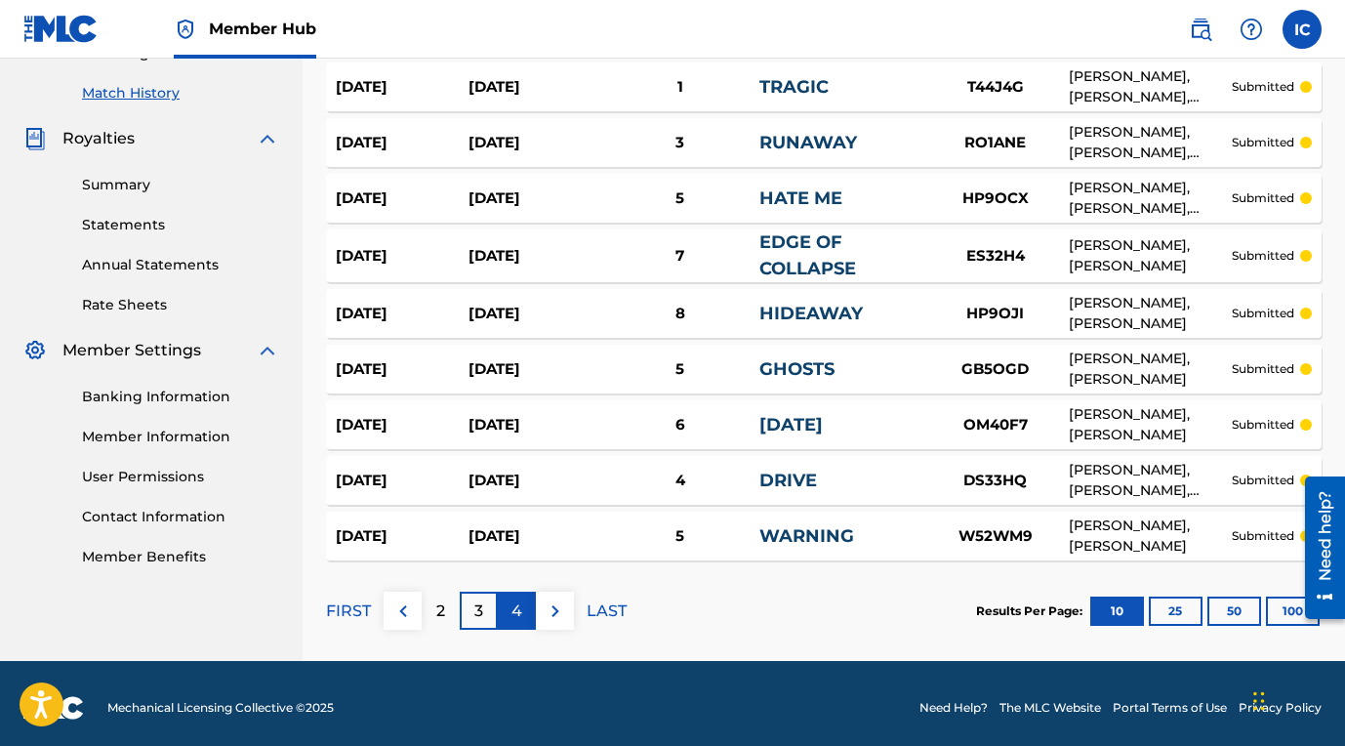
click at [519, 607] on p "4" at bounding box center [517, 610] width 11 height 23
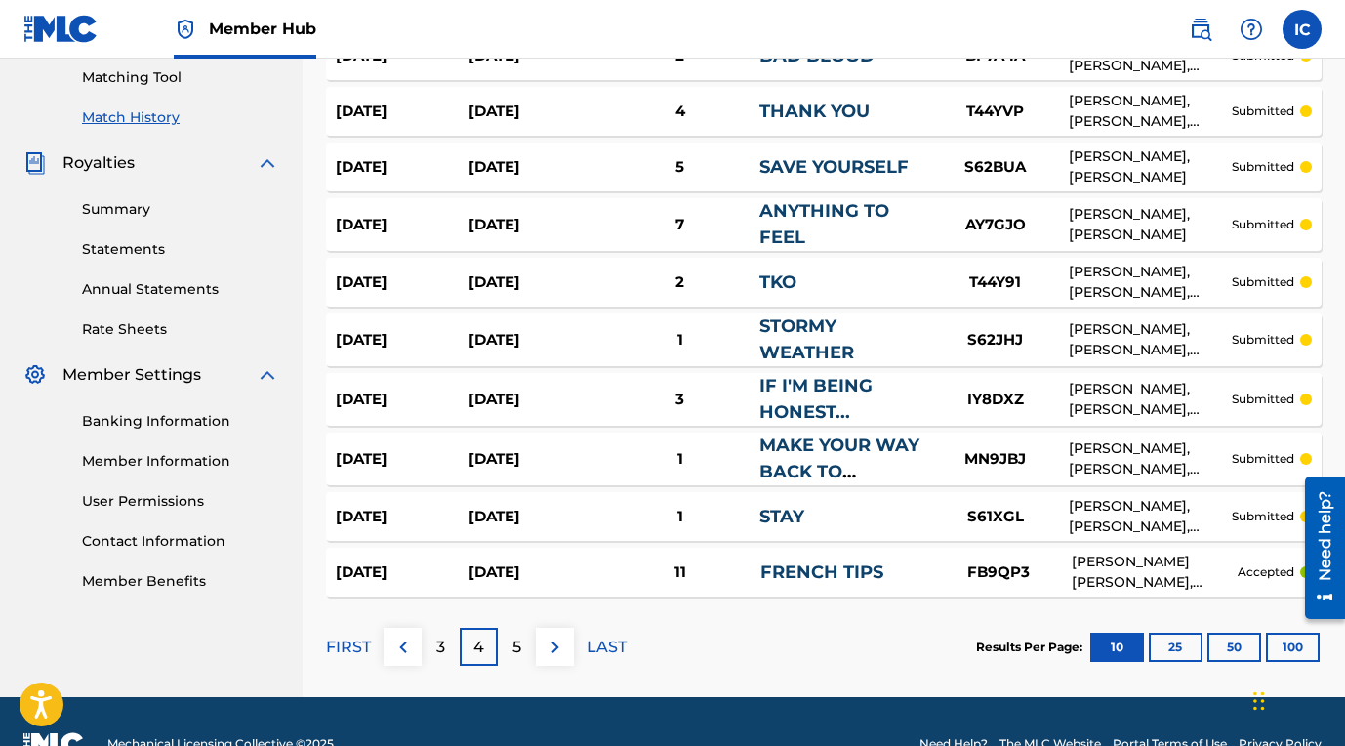
scroll to position [506, 0]
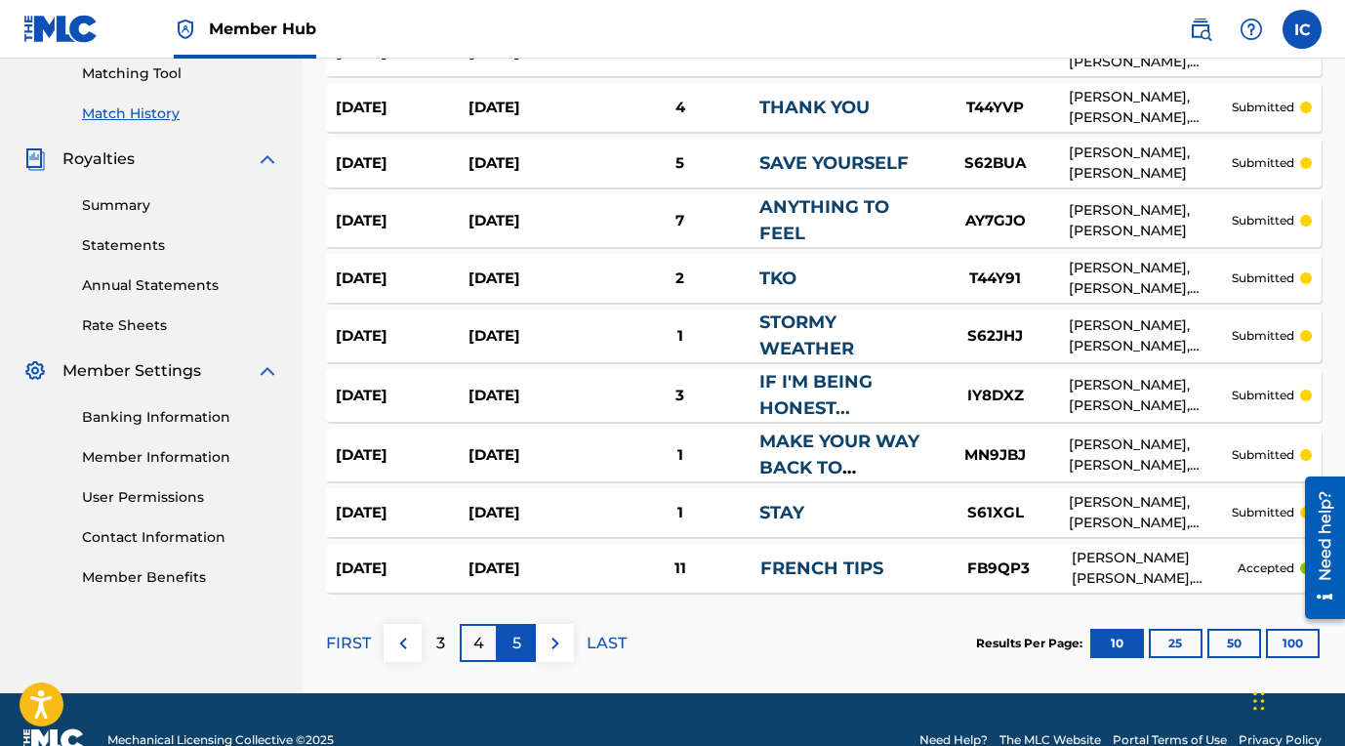
click at [517, 643] on p "5" at bounding box center [517, 643] width 9 height 23
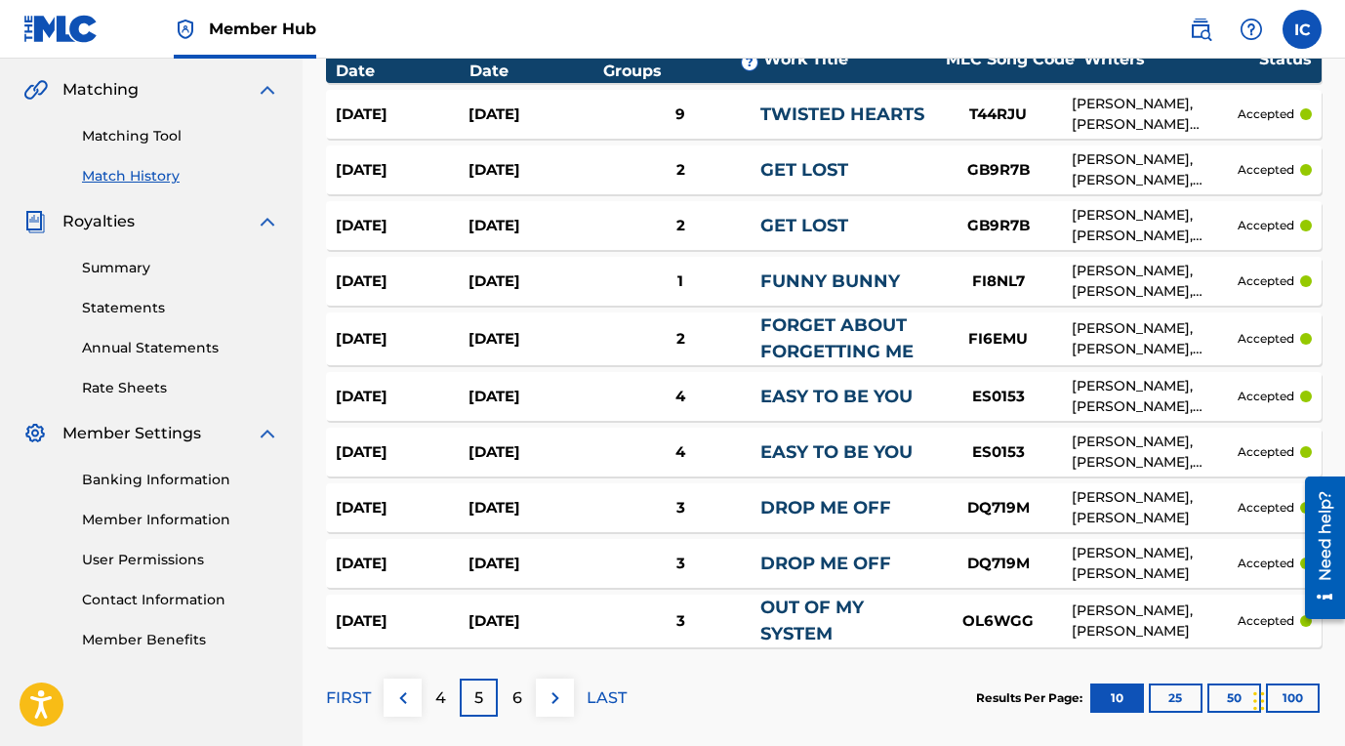
scroll to position [441, 0]
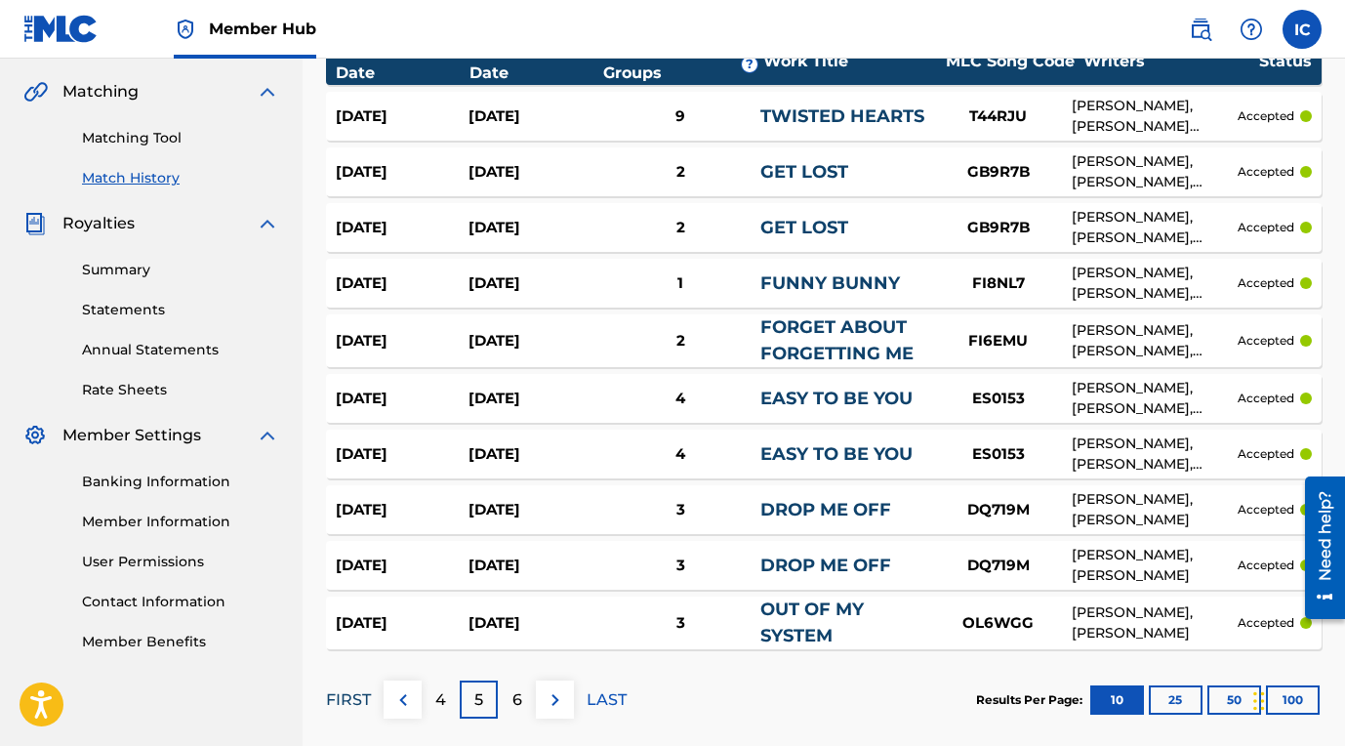
click at [366, 700] on p "FIRST" at bounding box center [348, 699] width 45 height 23
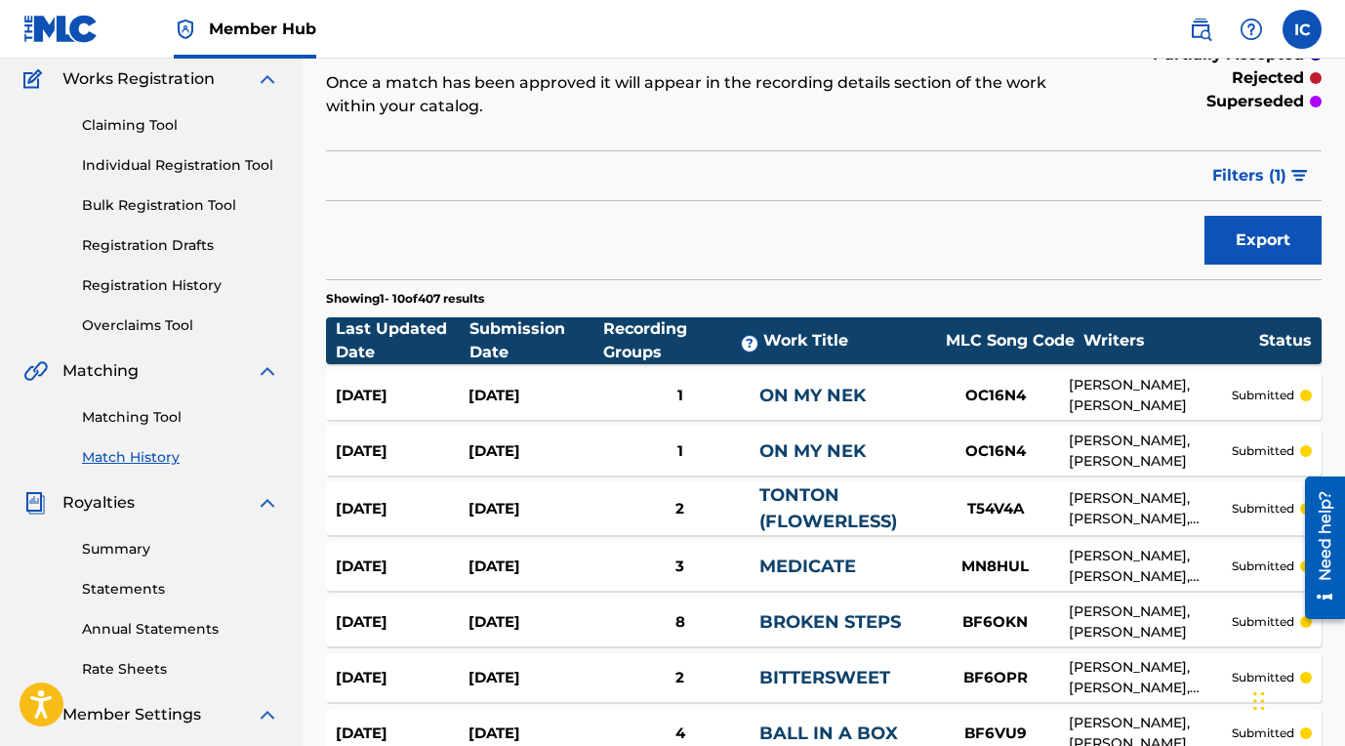
scroll to position [0, 0]
